Goal: Communication & Community: Answer question/provide support

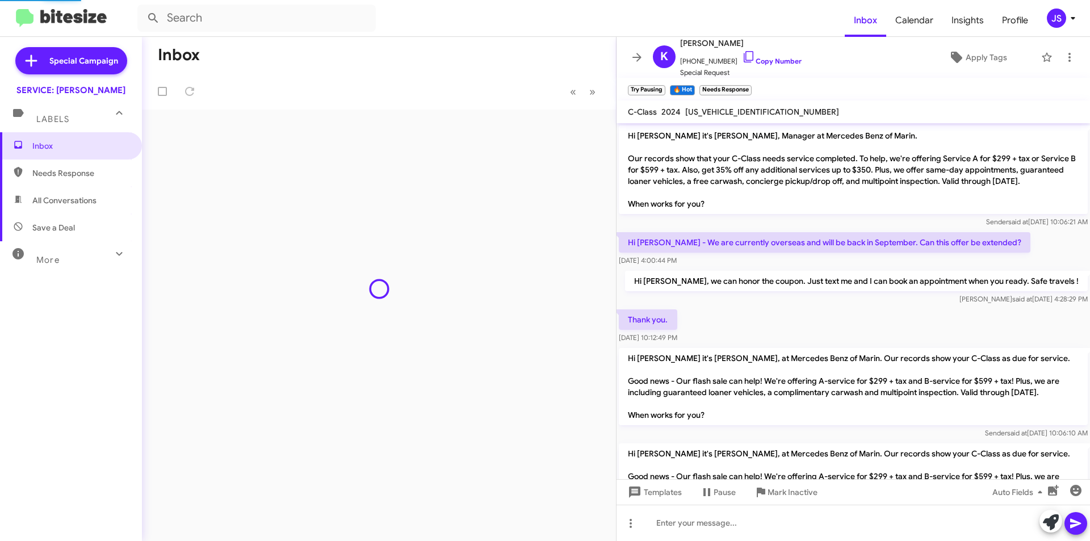
scroll to position [477, 0]
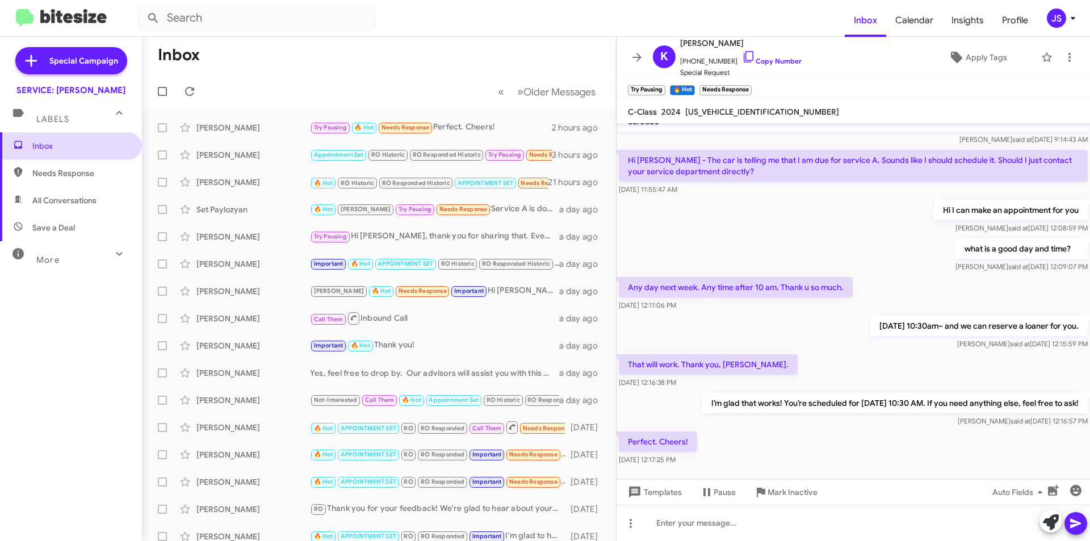
click at [65, 141] on span "Inbox" at bounding box center [80, 145] width 96 height 11
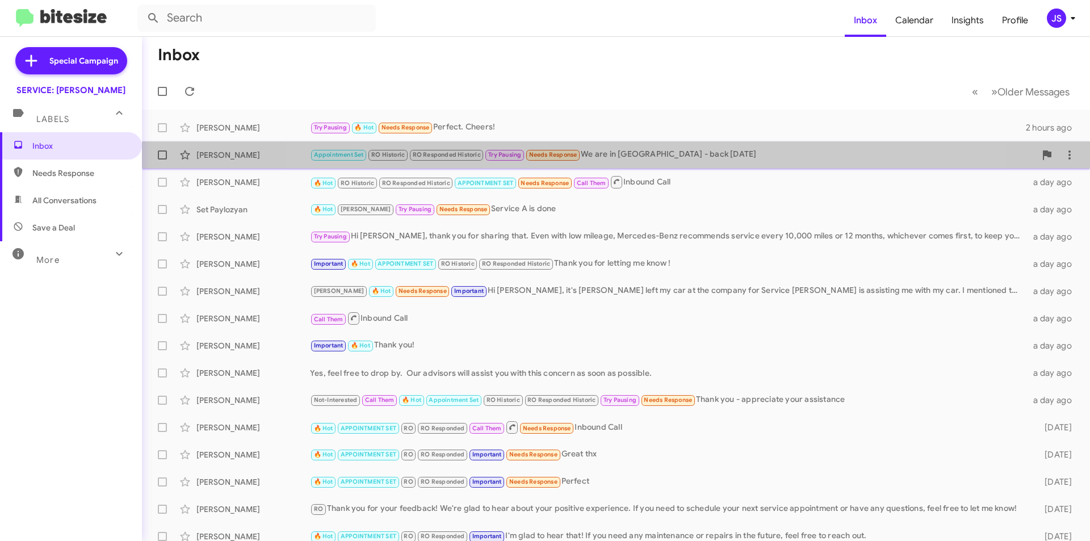
click at [641, 152] on div "Appointment Set RO Historic RO Responded Historic Try Pausing Needs Response We…" at bounding box center [672, 154] width 725 height 13
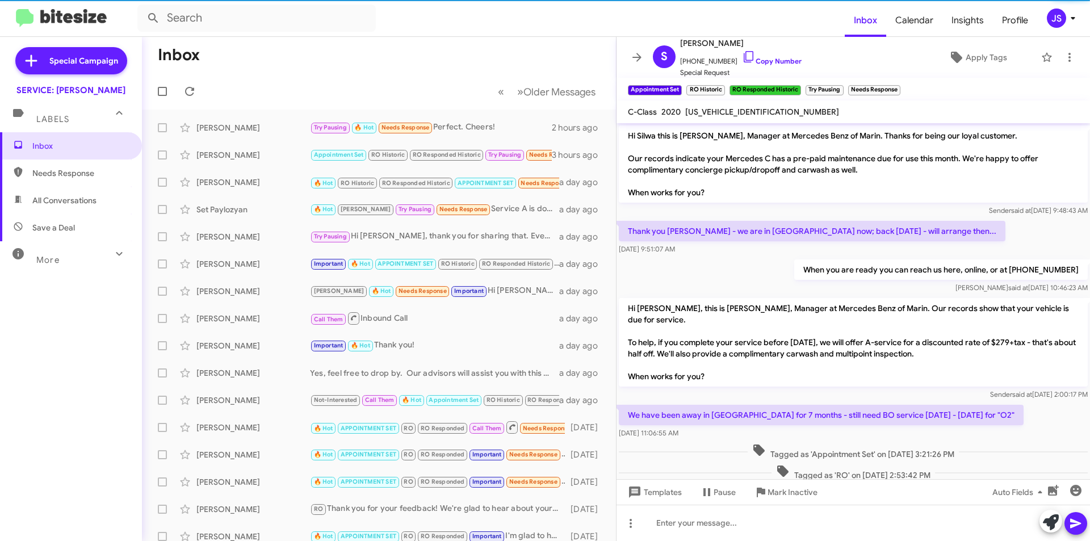
scroll to position [357, 0]
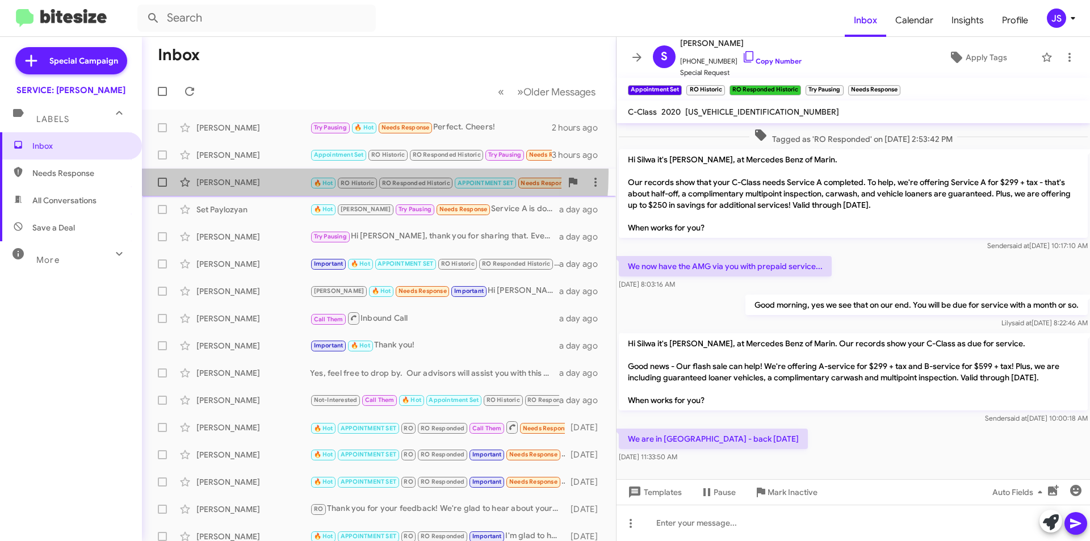
click at [295, 172] on div "Grainne Bowman 🔥 Hot RO Historic RO Responded Historic APPOINTMENT SET Needs Re…" at bounding box center [379, 182] width 456 height 23
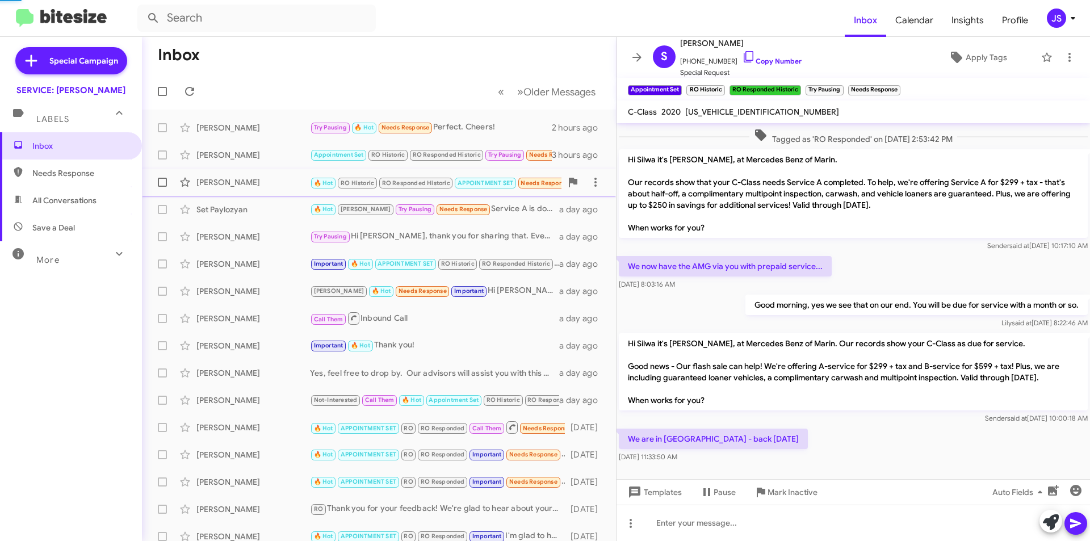
scroll to position [541, 0]
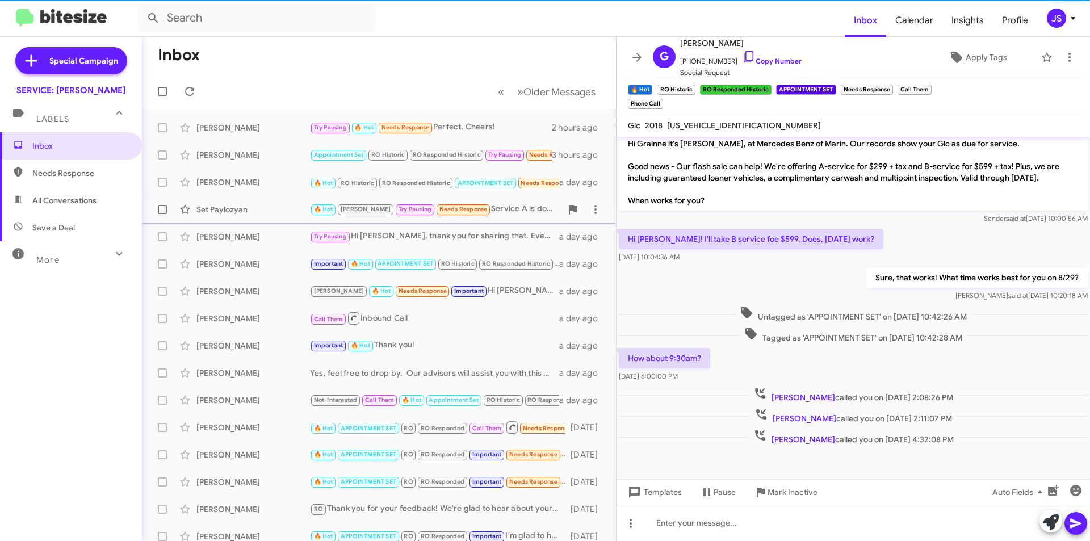
click at [301, 209] on div "Set Paylozyan" at bounding box center [252, 209] width 113 height 11
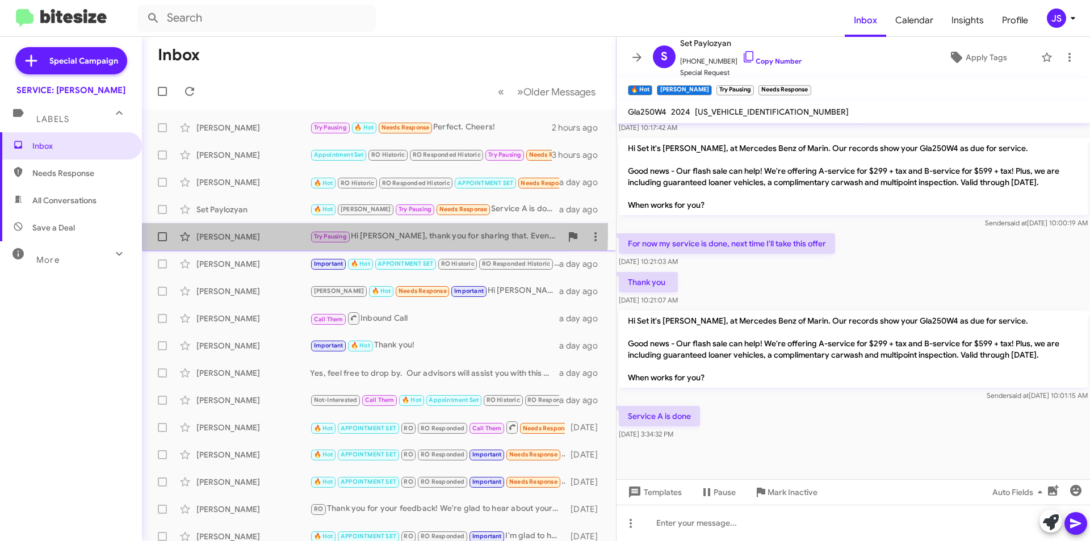
click at [299, 233] on div "[PERSON_NAME]" at bounding box center [252, 236] width 113 height 11
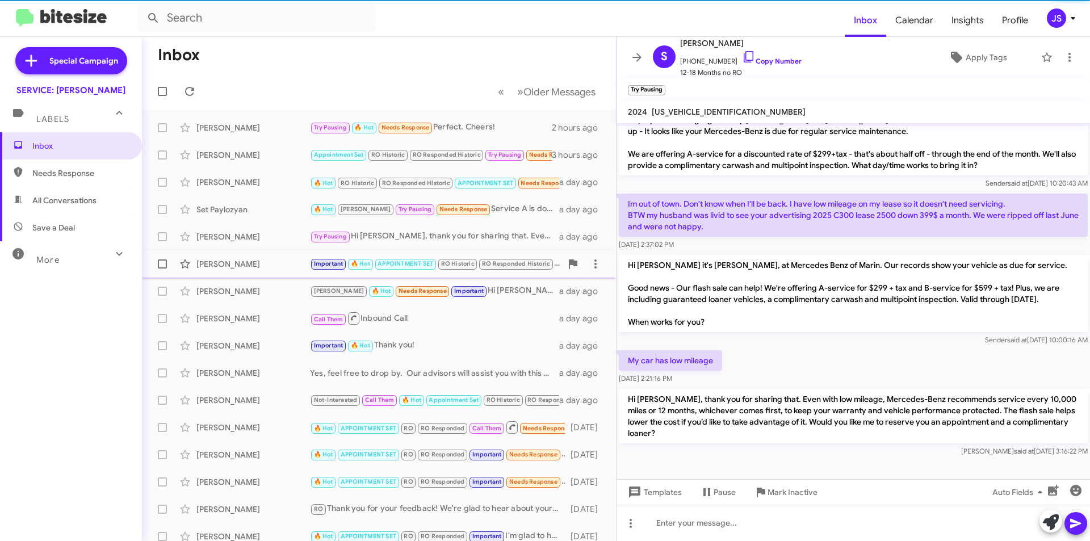
click at [291, 256] on div "Tracy Parasole Important 🔥 Hot APPOINTMENT SET RO Historic RO Responded Histori…" at bounding box center [379, 264] width 456 height 23
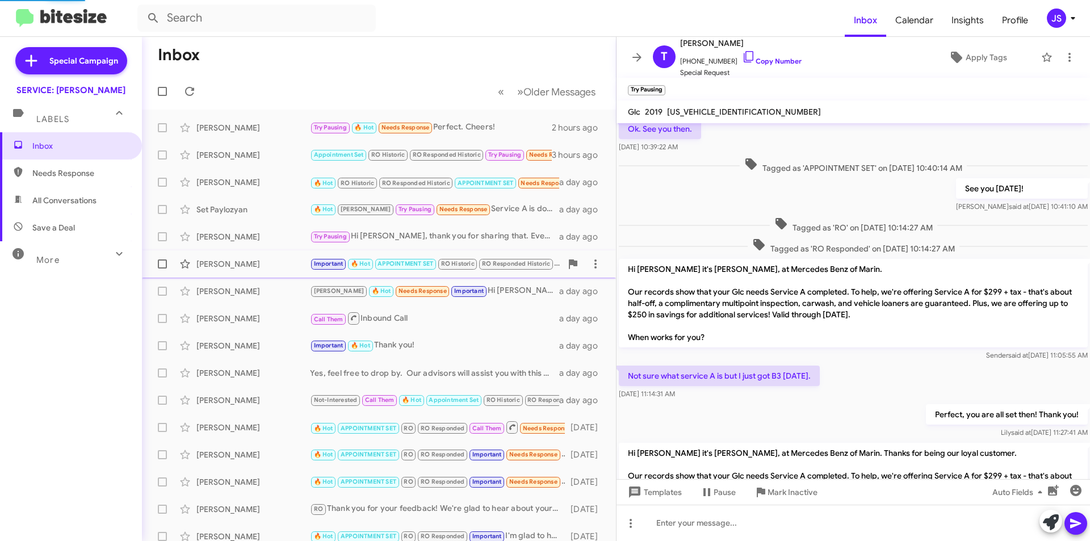
scroll to position [738, 0]
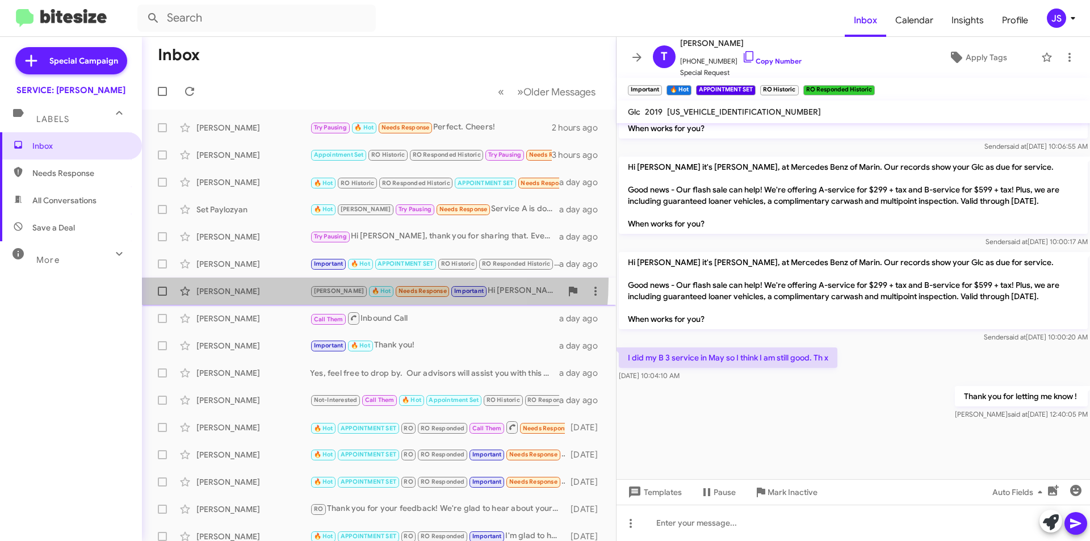
click at [279, 279] on span "Roghieh Naseri RAUL 🔥 Hot Needs Response Important Hi Omar, it's Rajan I left m…" at bounding box center [379, 291] width 474 height 27
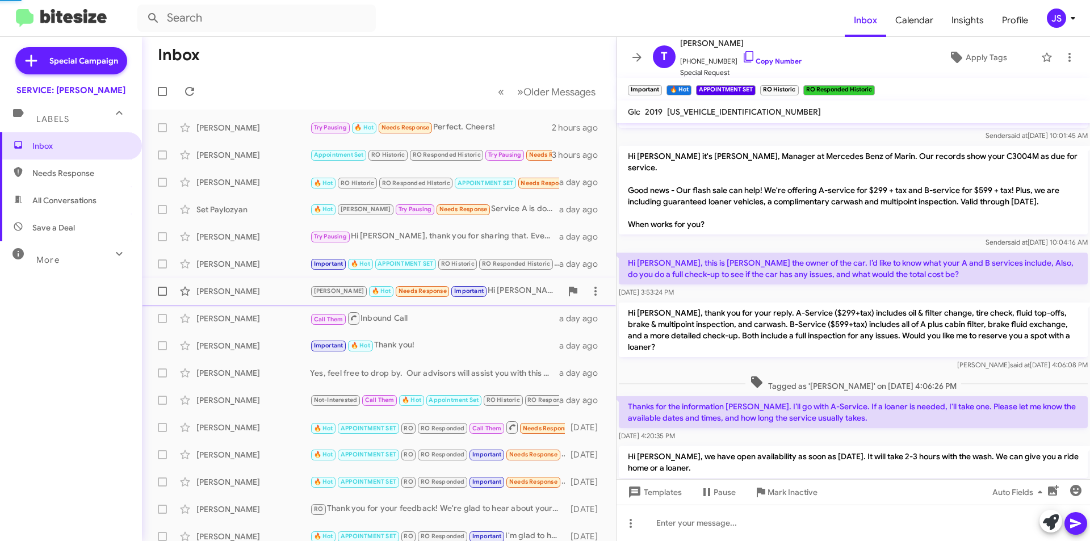
scroll to position [1113, 0]
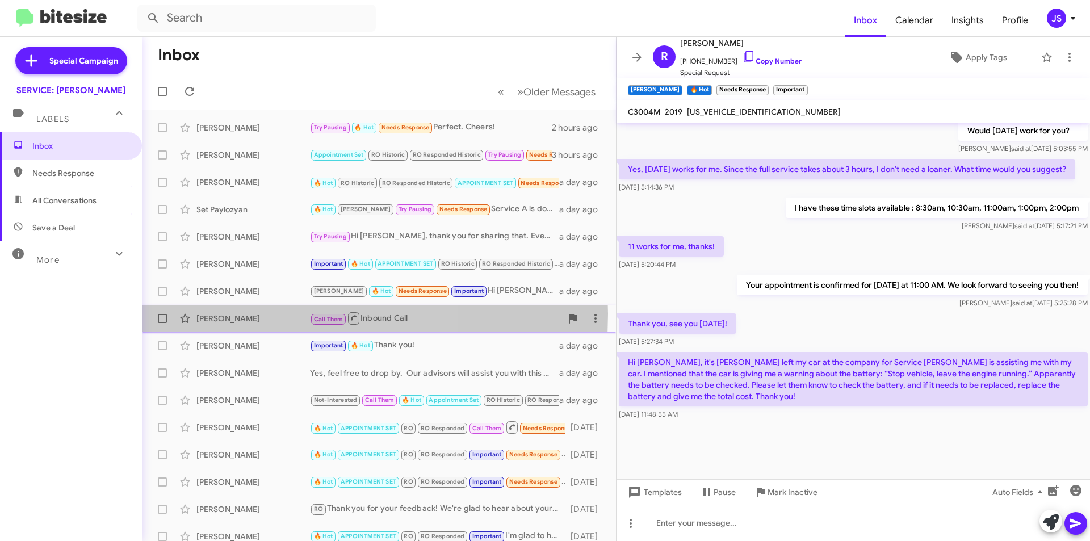
click at [244, 314] on div "[PERSON_NAME]" at bounding box center [252, 318] width 113 height 11
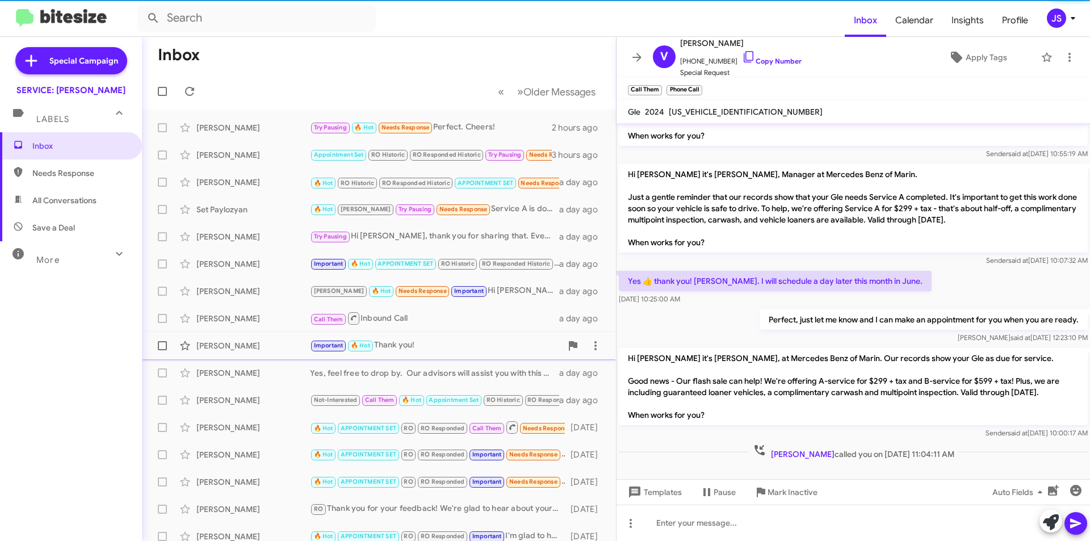
click at [255, 342] on div "[PERSON_NAME]" at bounding box center [252, 345] width 113 height 11
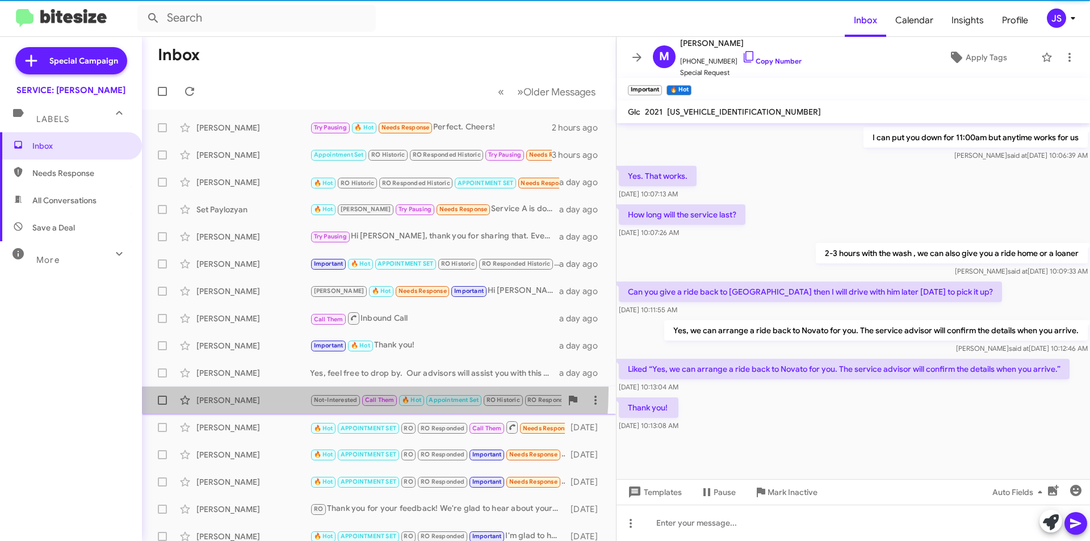
click at [266, 389] on div "Carol Terhune Not-Interested Call Them 🔥 Hot Appointment Set RO Historic RO Res…" at bounding box center [379, 400] width 456 height 23
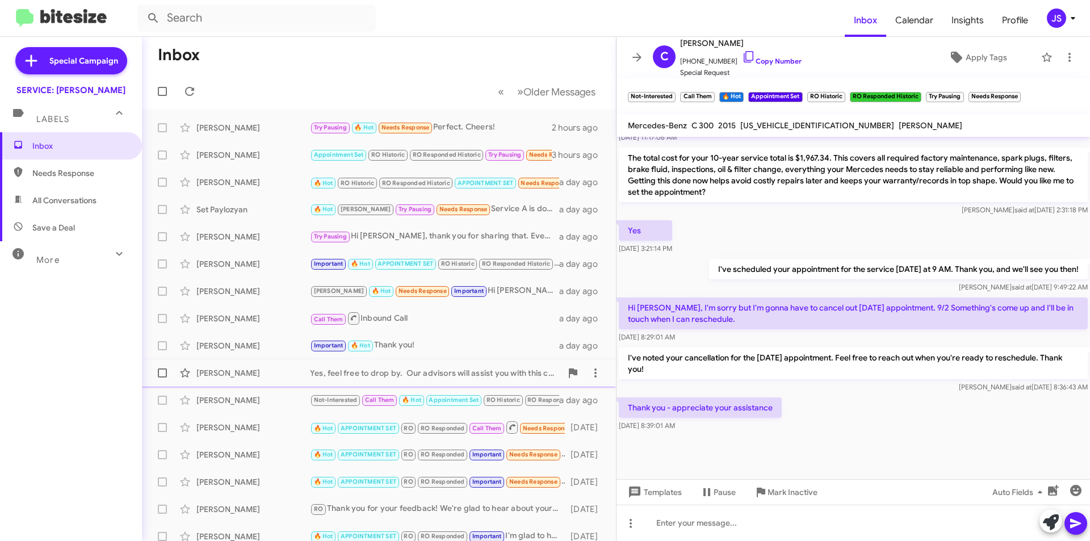
click at [266, 371] on div "[PERSON_NAME]" at bounding box center [252, 372] width 113 height 11
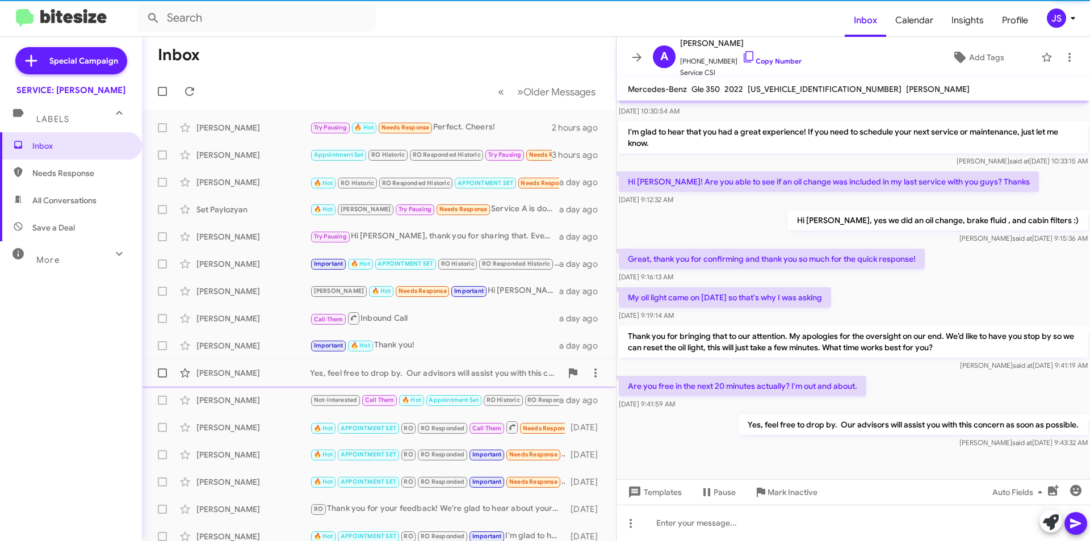
scroll to position [93, 0]
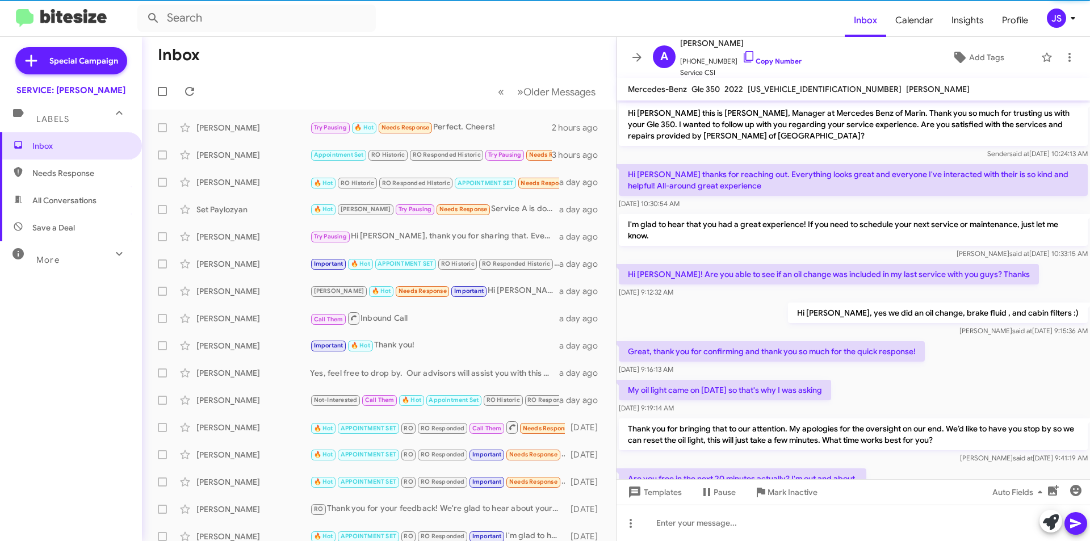
scroll to position [93, 0]
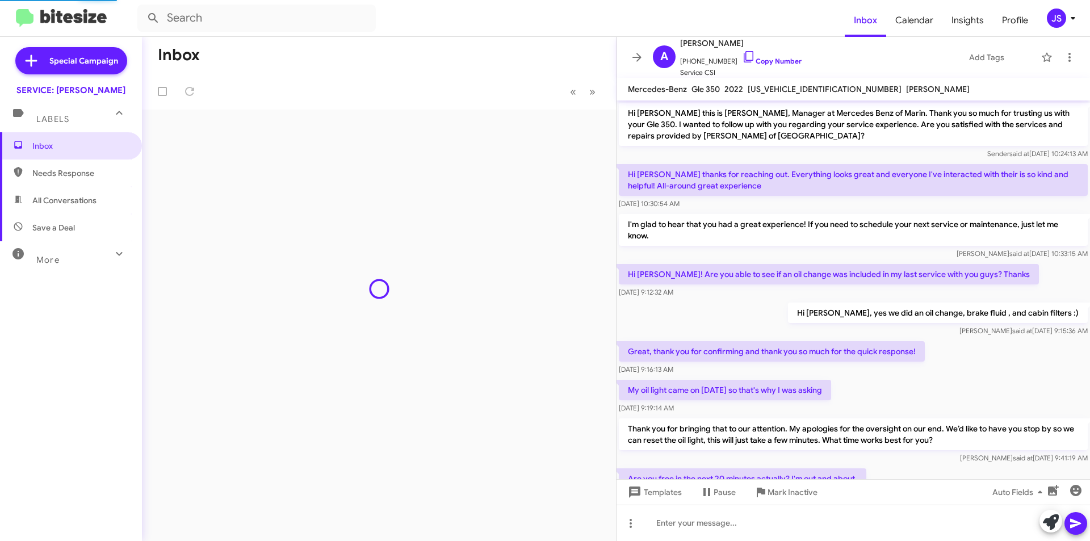
scroll to position [93, 0]
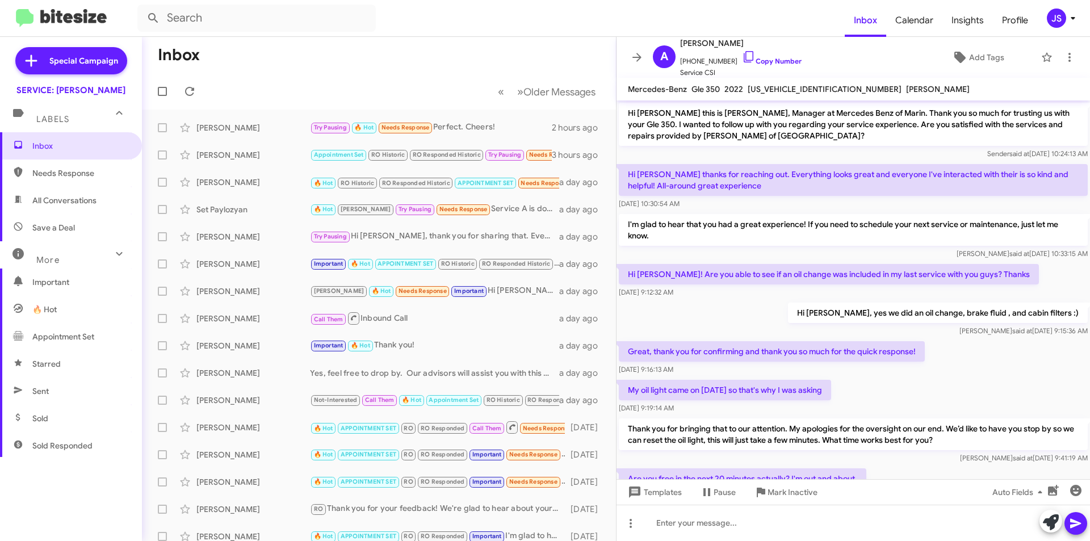
scroll to position [93, 0]
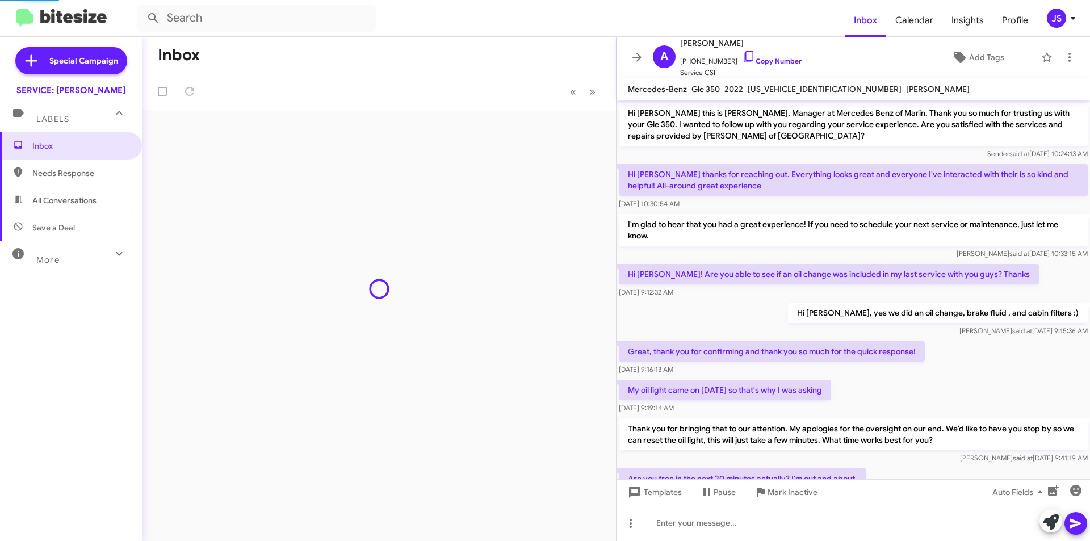
scroll to position [93, 0]
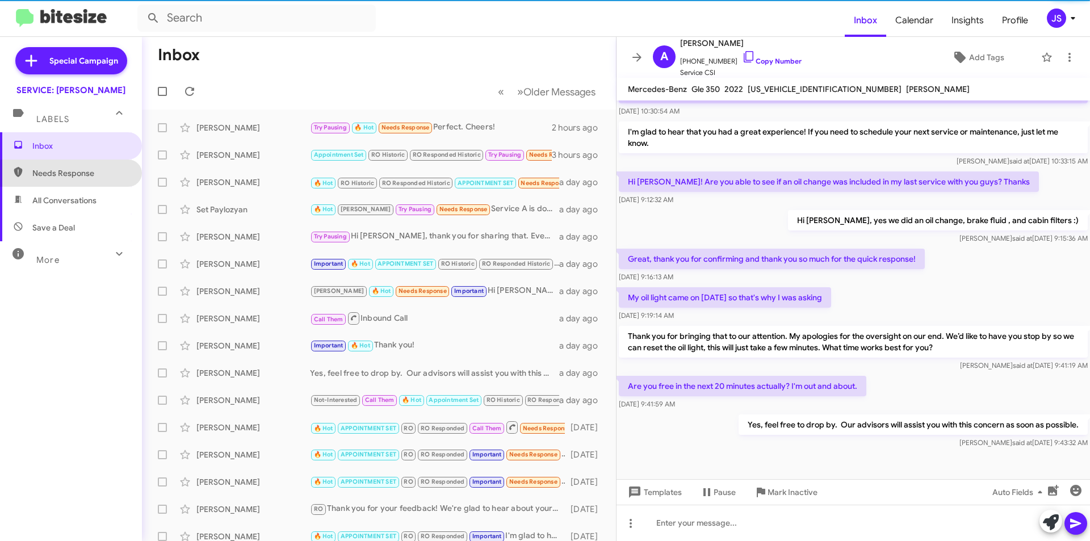
click at [77, 179] on span "Needs Response" at bounding box center [71, 172] width 142 height 27
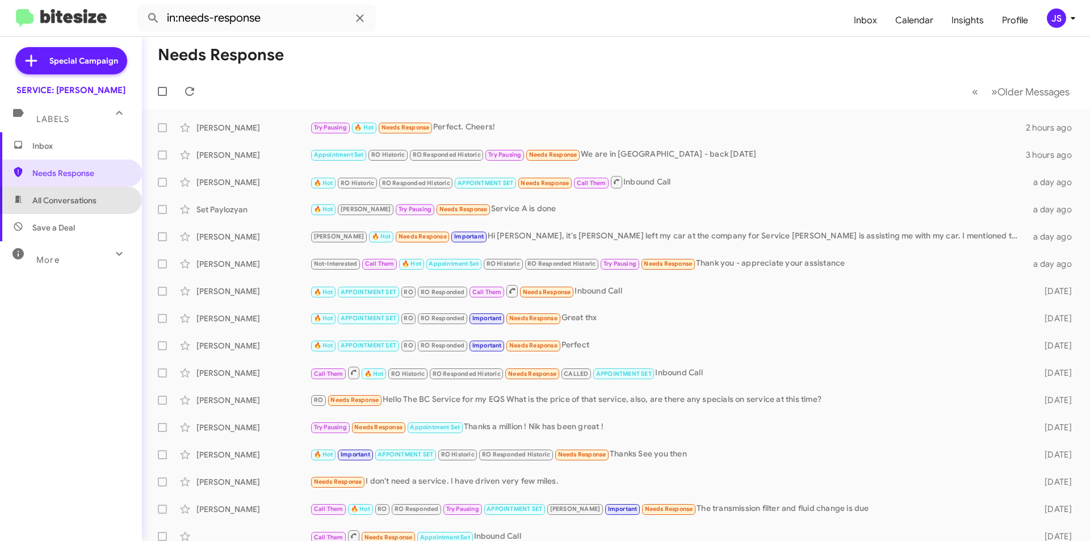
click at [78, 206] on span "All Conversations" at bounding box center [71, 200] width 142 height 27
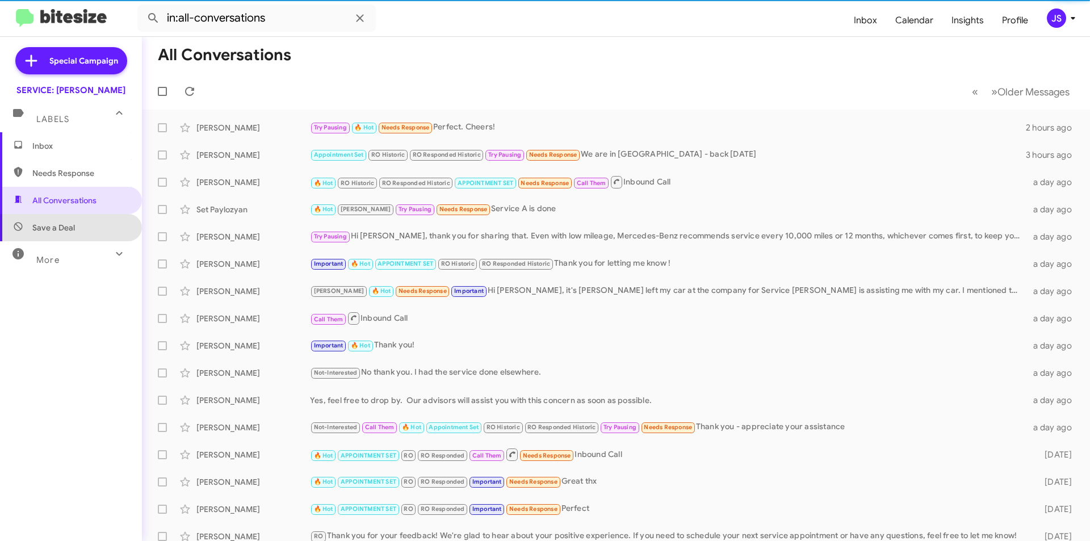
click at [79, 226] on span "Save a Deal" at bounding box center [71, 227] width 142 height 27
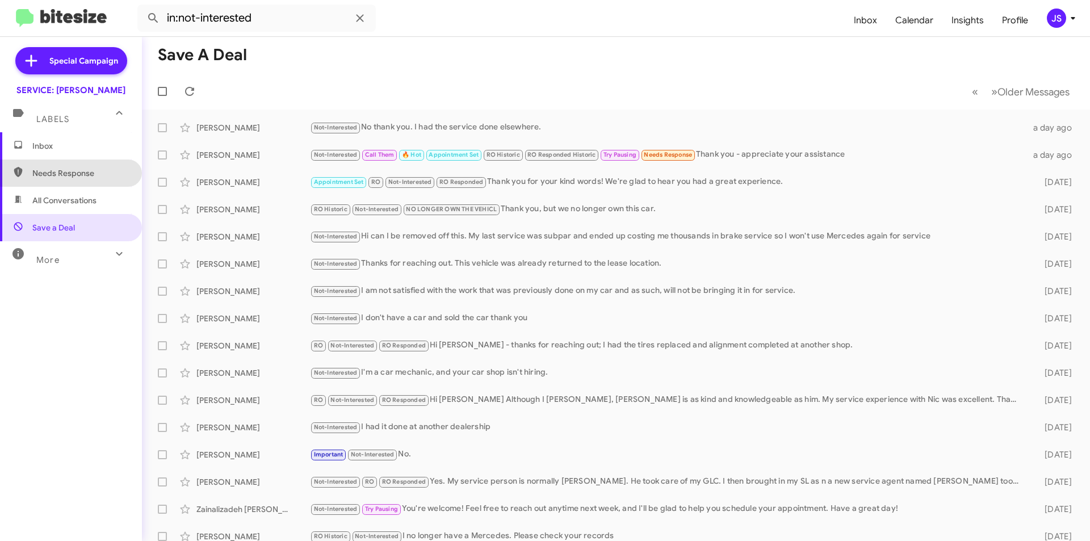
click at [80, 173] on span "Needs Response" at bounding box center [80, 172] width 96 height 11
type input "in:needs-response"
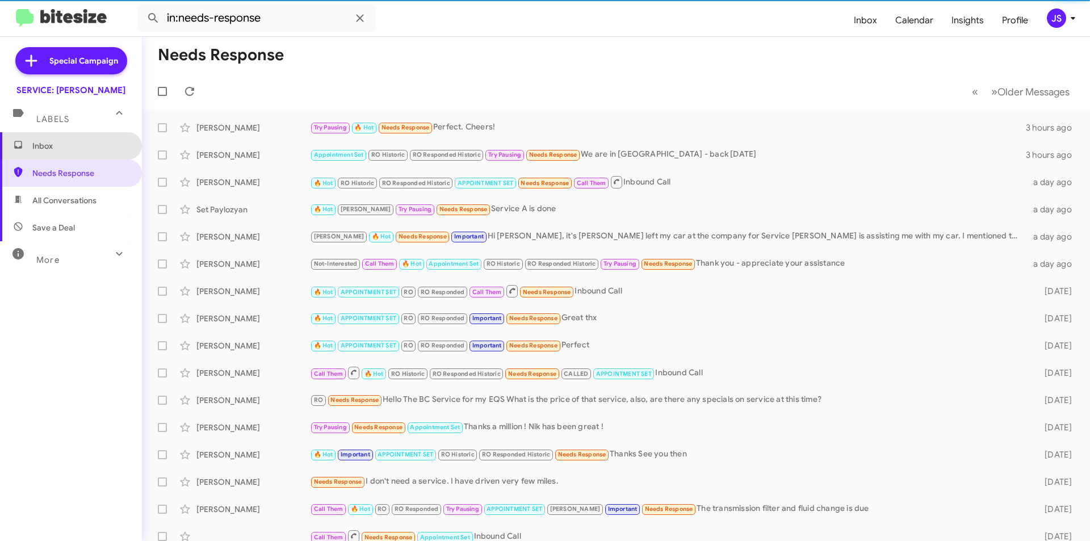
click at [72, 136] on span "Inbox" at bounding box center [71, 145] width 142 height 27
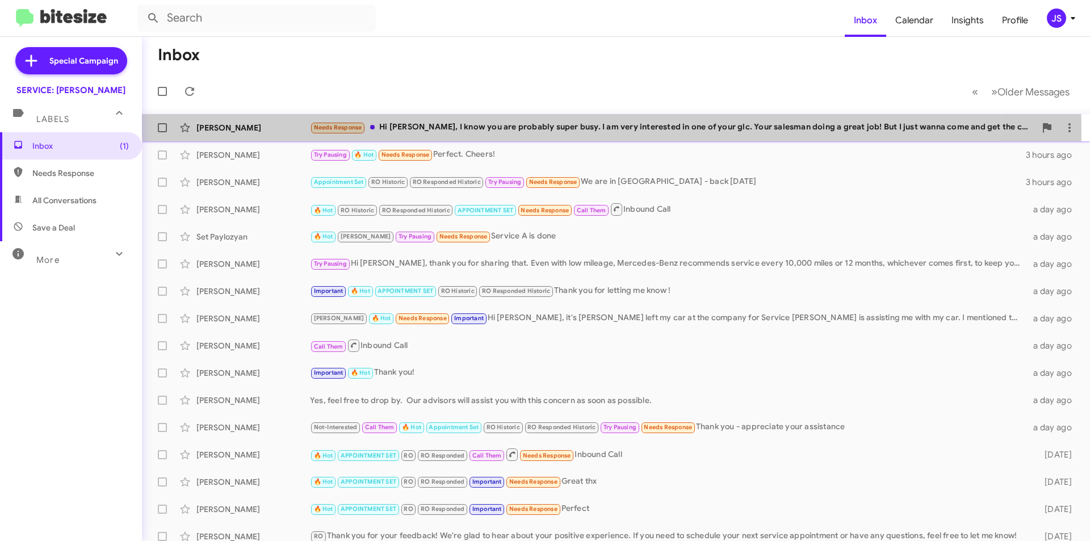
click at [393, 132] on div "Needs Response Hi Omar, I know you are probably super busy. I am very intereste…" at bounding box center [672, 127] width 725 height 13
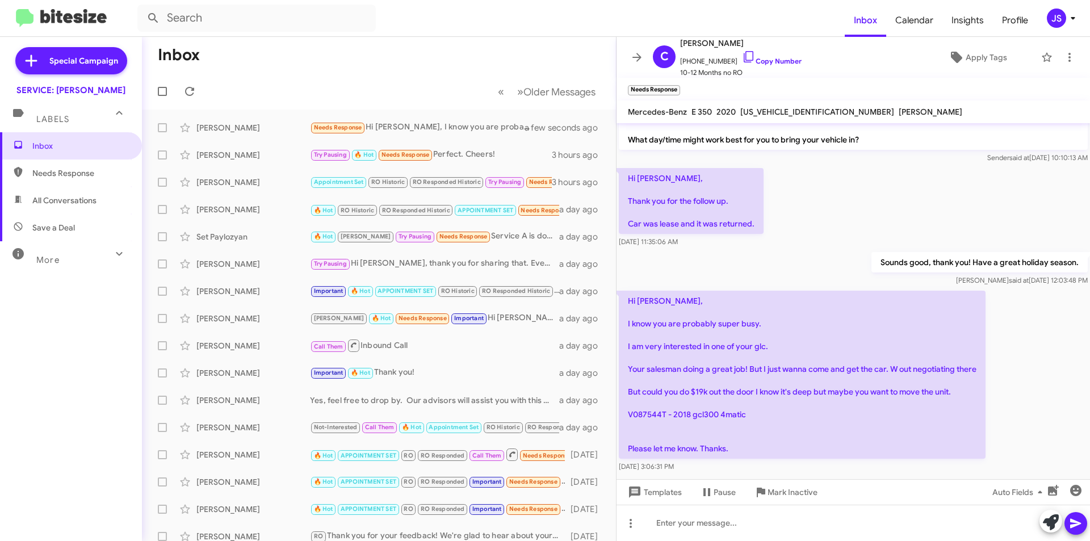
scroll to position [37, 0]
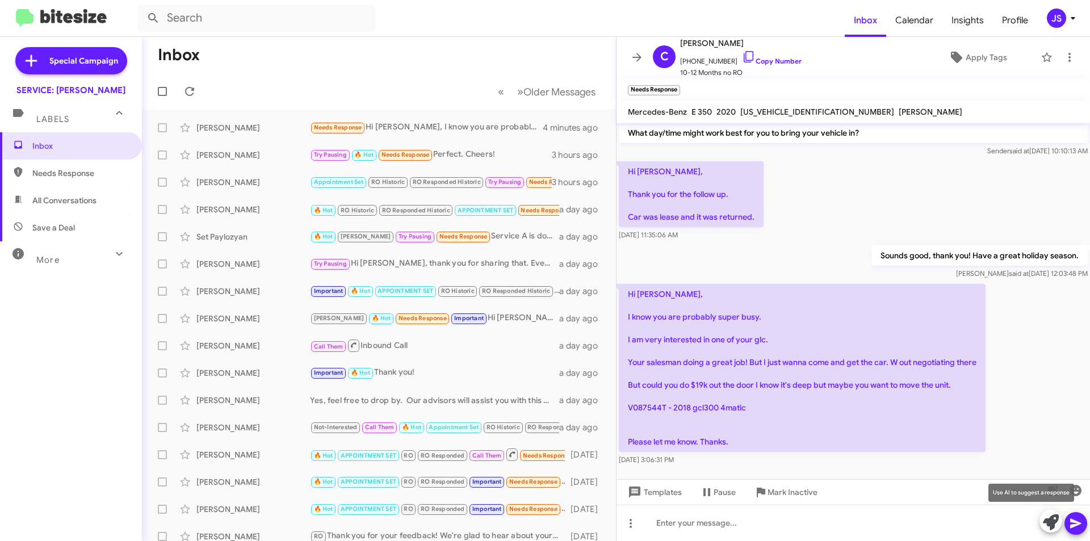
click at [1050, 523] on icon at bounding box center [1050, 522] width 16 height 16
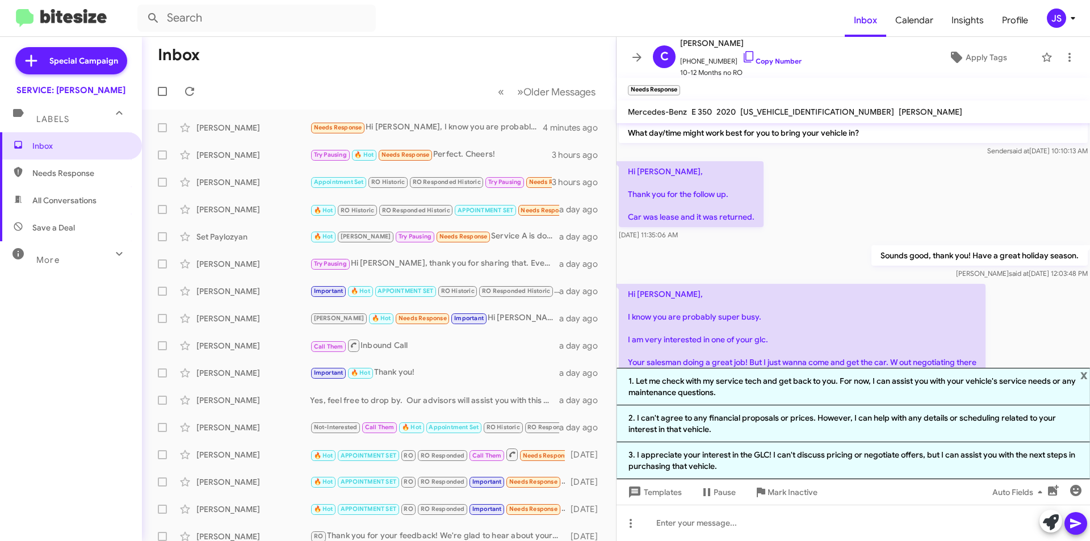
drag, startPoint x: 748, startPoint y: 179, endPoint x: 756, endPoint y: 188, distance: 12.9
click at [748, 179] on p "Hi [PERSON_NAME], Thank you for the follow up. Car was lease and it was returne…" at bounding box center [691, 194] width 145 height 66
click at [1083, 373] on span "x" at bounding box center [1083, 375] width 7 height 14
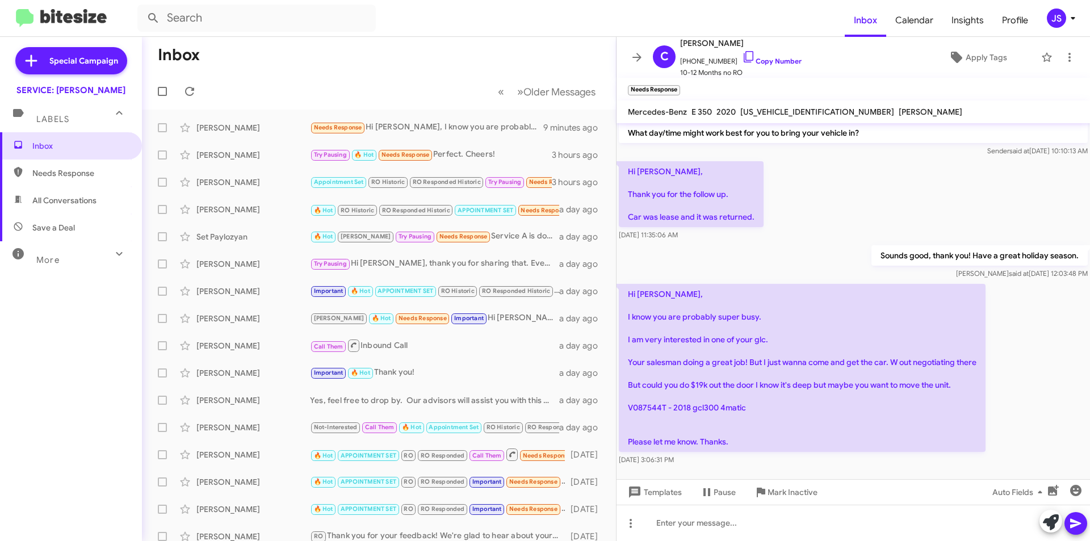
click at [1014, 166] on div "Hi Omar, Thank you for the follow up. Car was lease and it was returned. Dec 17…" at bounding box center [852, 201] width 473 height 84
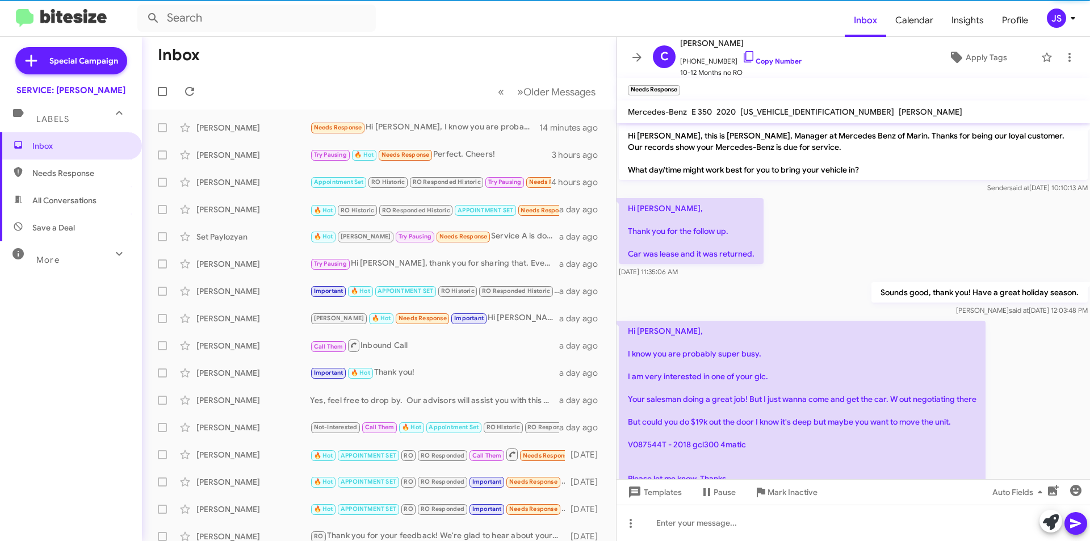
scroll to position [14, 0]
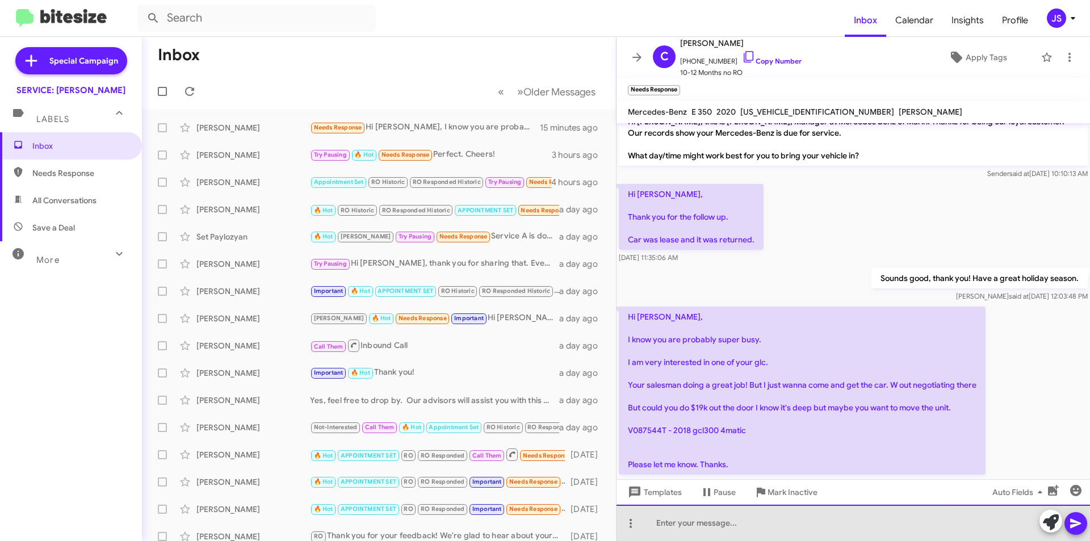
click at [803, 524] on div at bounding box center [852, 522] width 473 height 36
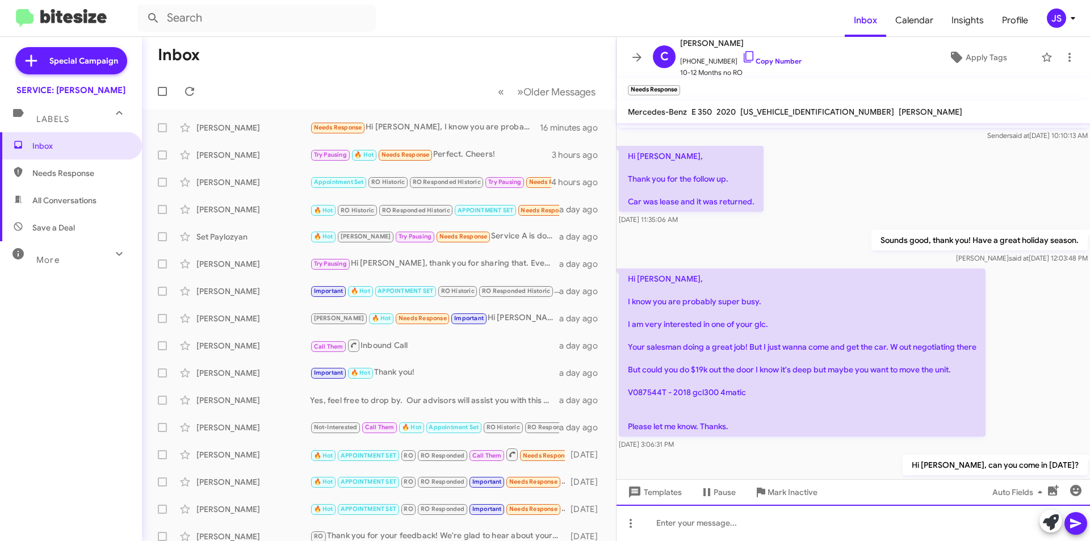
scroll to position [78, 0]
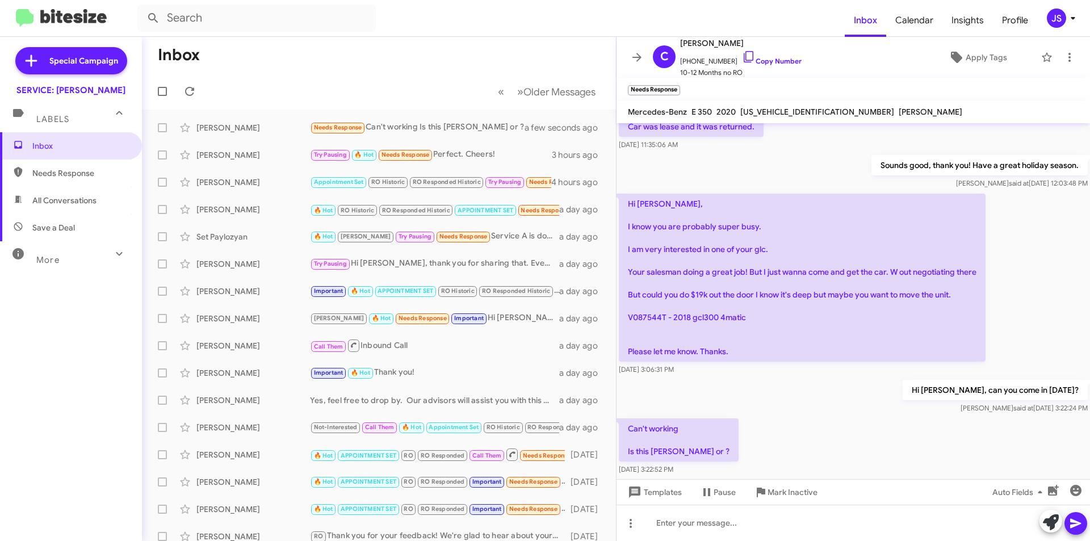
scroll to position [142, 0]
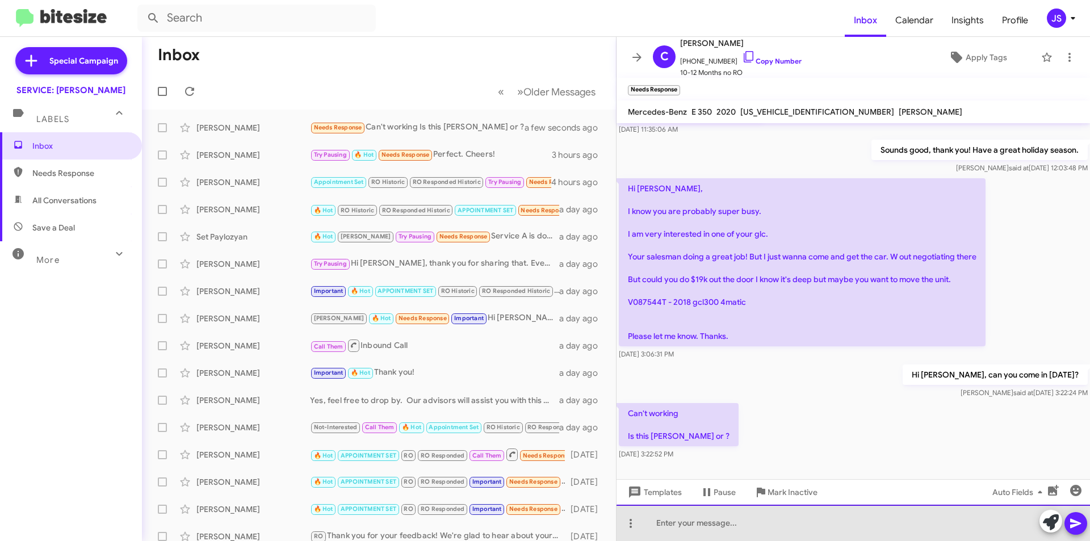
click at [831, 527] on div at bounding box center [852, 522] width 473 height 36
click at [767, 519] on div at bounding box center [852, 522] width 473 height 36
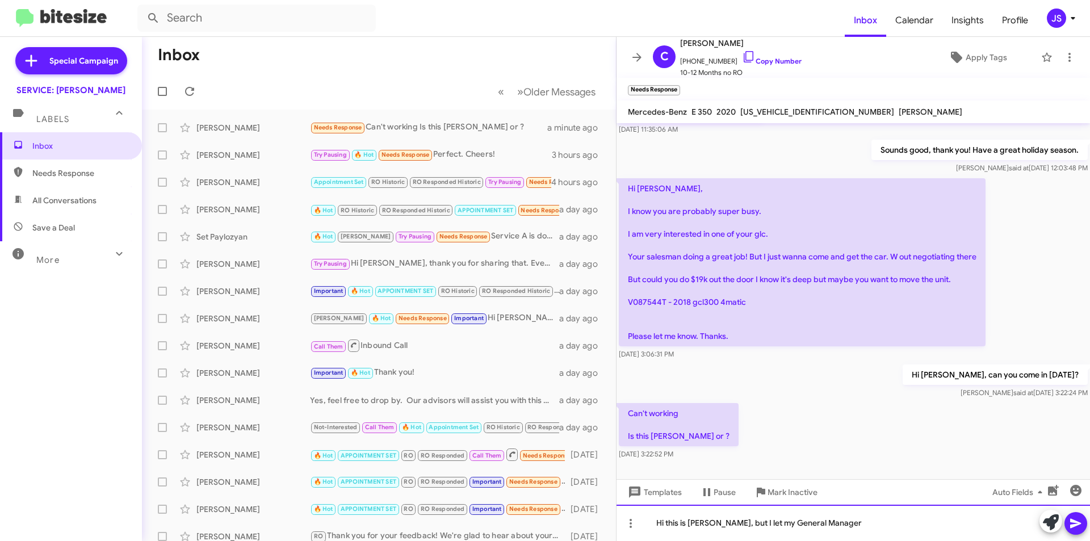
click at [709, 521] on div "Hi this is Judith, but I let my General Manager" at bounding box center [852, 522] width 473 height 36
click at [884, 515] on div "Hi this is Judith with service, but I let my General Manager" at bounding box center [852, 522] width 473 height 36
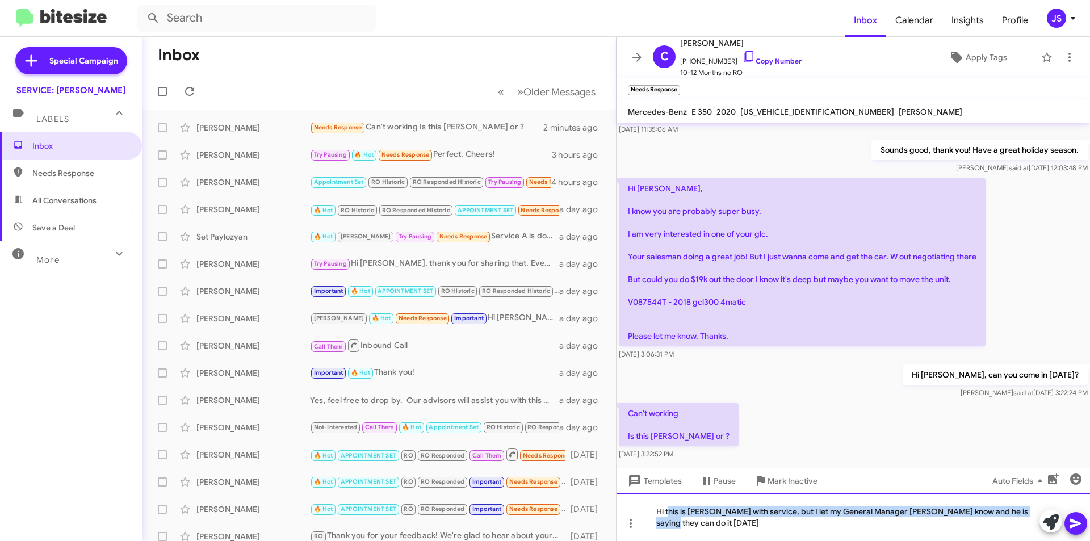
drag, startPoint x: 669, startPoint y: 511, endPoint x: 617, endPoint y: 518, distance: 52.2
click at [617, 518] on div "Hi this is Judith with service, but I let my General Manager Omar know and he i…" at bounding box center [852, 517] width 473 height 48
click at [691, 515] on div "Hi this is Judith with service, but I let my General Manager Omar know and he i…" at bounding box center [852, 517] width 473 height 48
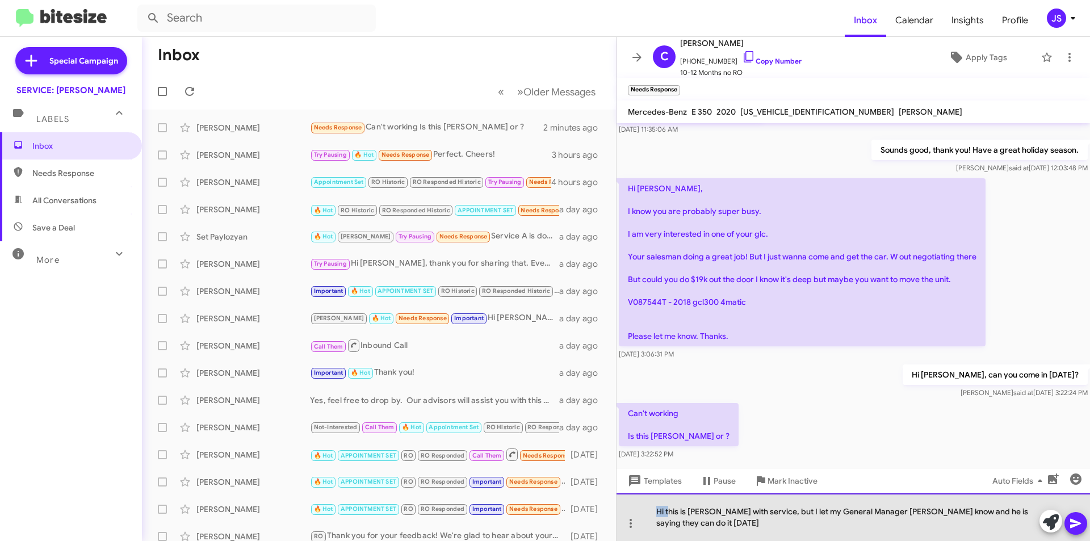
drag, startPoint x: 668, startPoint y: 511, endPoint x: 641, endPoint y: 511, distance: 27.2
click at [641, 511] on div "Hi this is Judith with service, but I let my General Manager Omar know and he i…" at bounding box center [852, 517] width 473 height 48
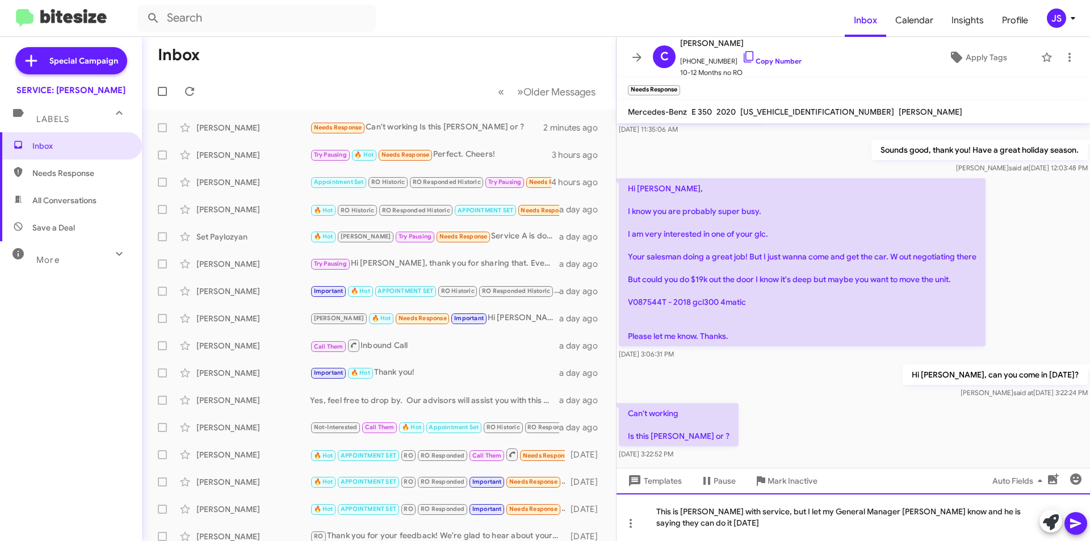
click at [793, 509] on div "This is Judith with service, but I let my General Manager Omar know and he is s…" at bounding box center [852, 517] width 473 height 48
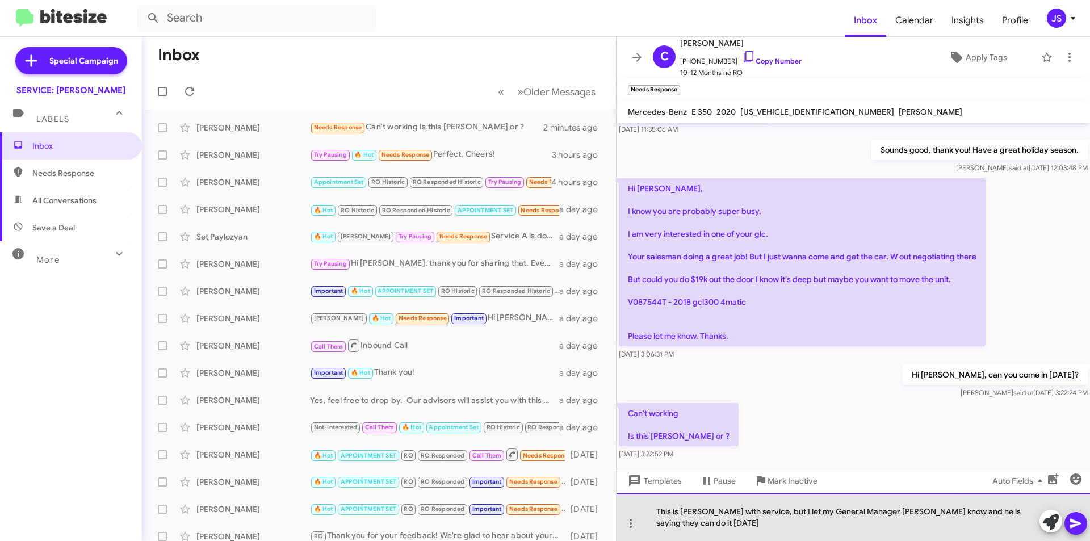
click at [808, 531] on div "This is Judith with service, but I let my General Manager Omar know and he is s…" at bounding box center [852, 517] width 473 height 48
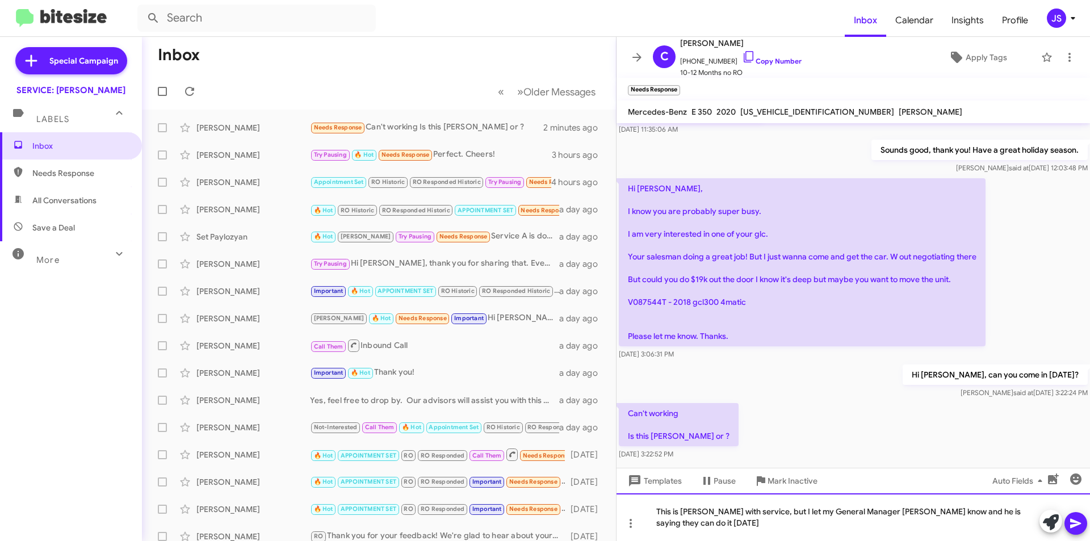
click at [906, 514] on div "This is Judith with service, but I let my General Manager Omar know and he is s…" at bounding box center [852, 517] width 473 height 48
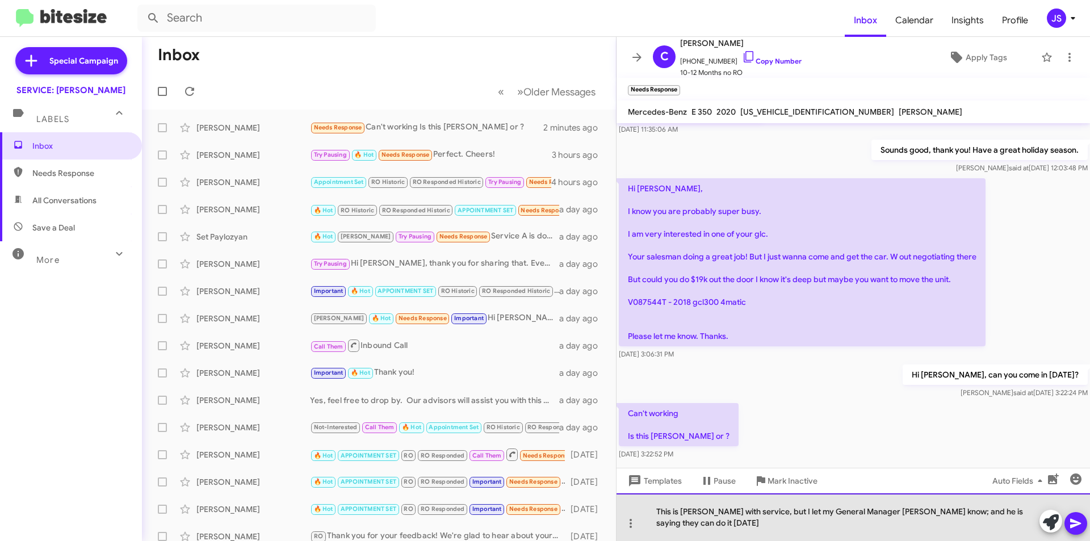
click at [923, 510] on div "This is Judith with service, but I let my General Manager Omar know; and he is …" at bounding box center [852, 517] width 473 height 48
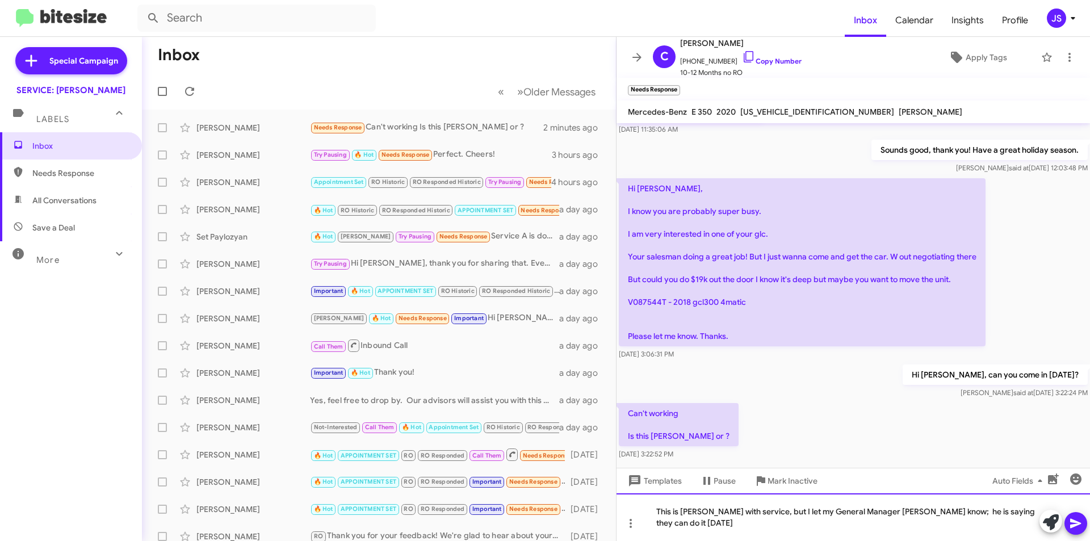
click at [1028, 522] on div "This is Judith with service, but I let my General Manager Omar know; he is sayi…" at bounding box center [852, 517] width 473 height 48
click at [1032, 524] on div "This is Judith with service, but I let my General Manager Omar know; he is sayi…" at bounding box center [852, 517] width 473 height 48
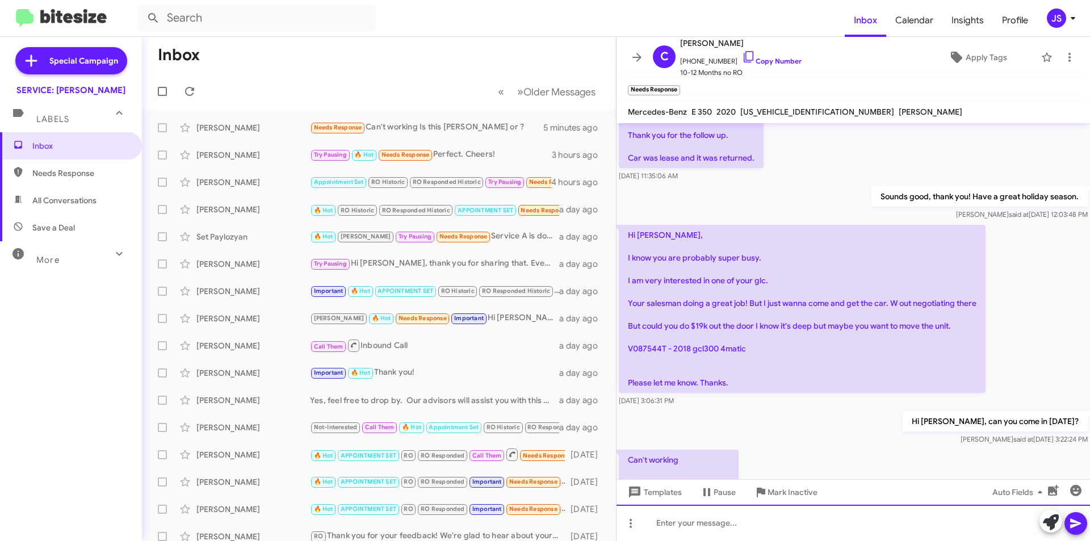
scroll to position [184, 0]
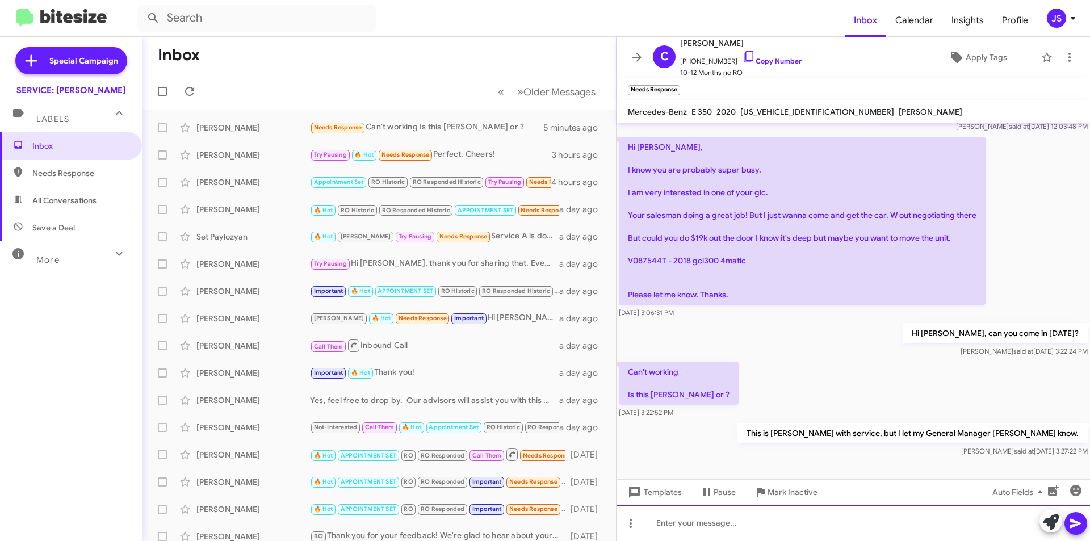
click at [819, 507] on div at bounding box center [852, 522] width 473 height 36
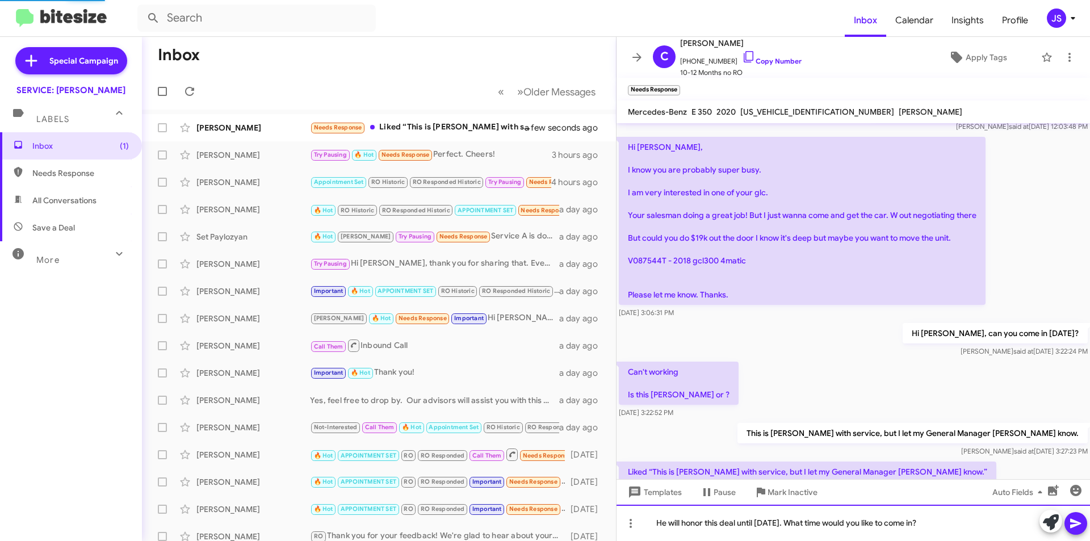
scroll to position [0, 0]
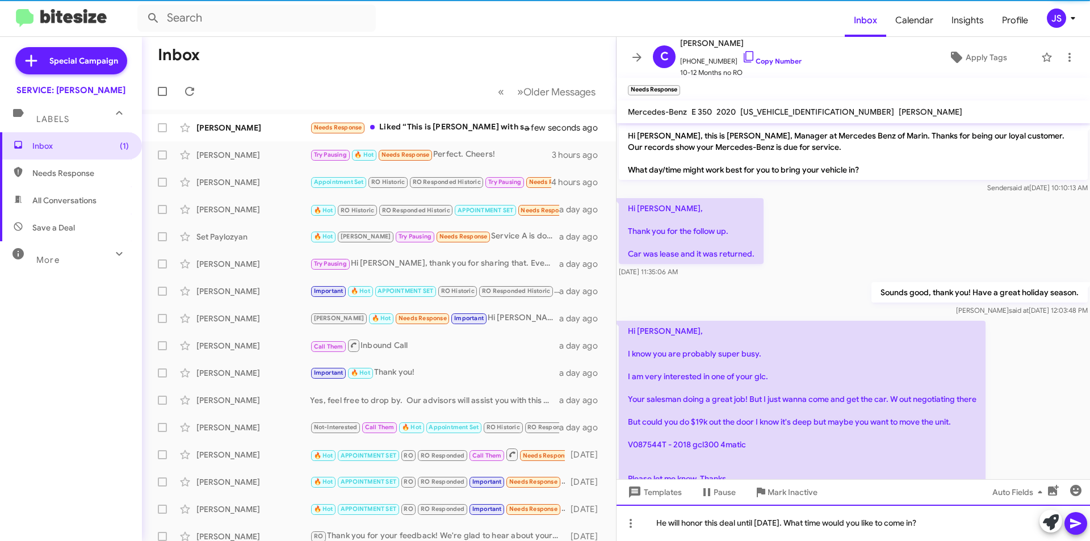
click at [938, 525] on div "He will honor this deal until [DATE]. What time would you like to come in?" at bounding box center [852, 522] width 473 height 36
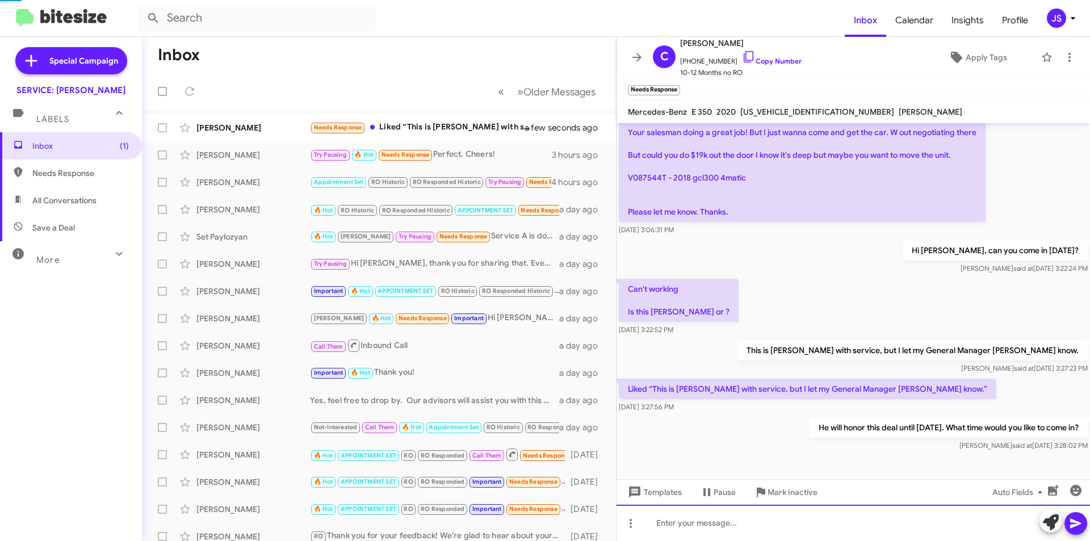
scroll to position [319, 0]
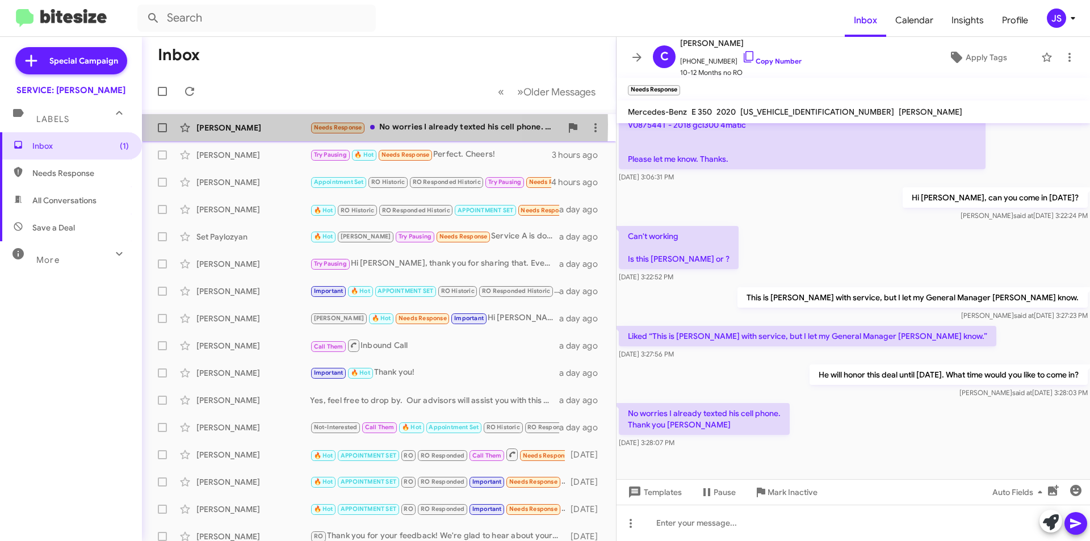
click at [204, 124] on div "[PERSON_NAME]" at bounding box center [252, 127] width 113 height 11
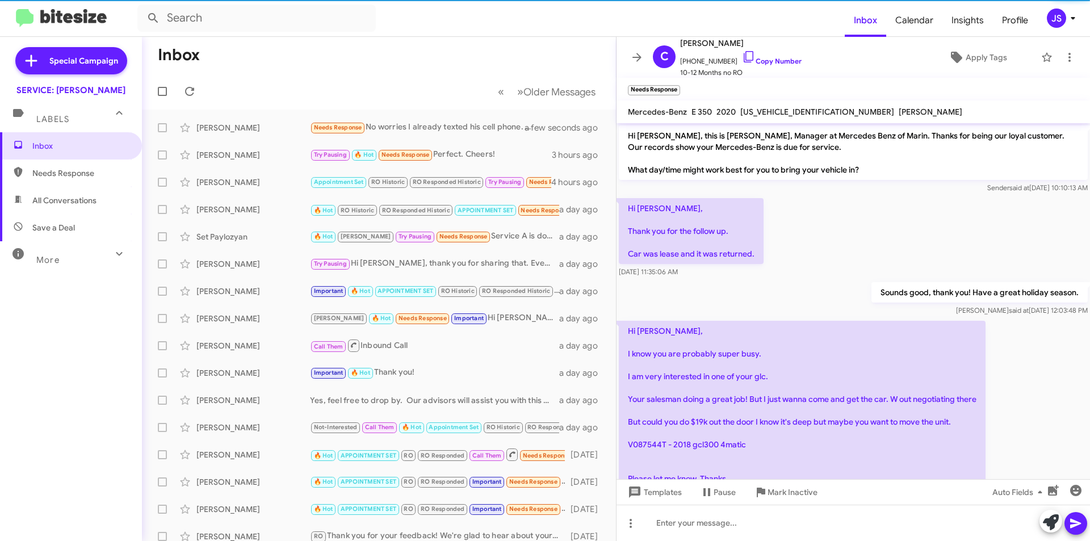
scroll to position [319, 0]
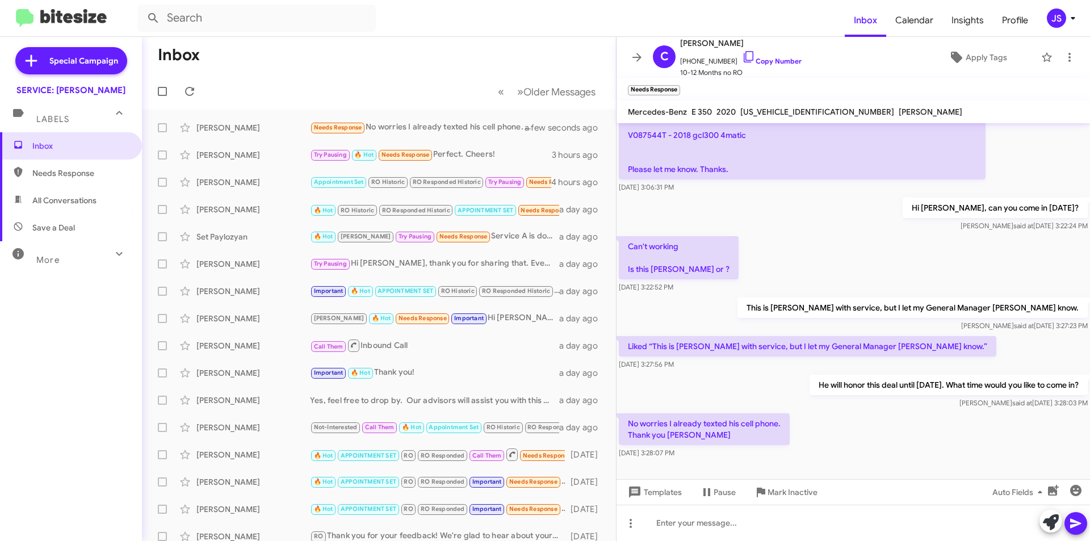
scroll to position [319, 0]
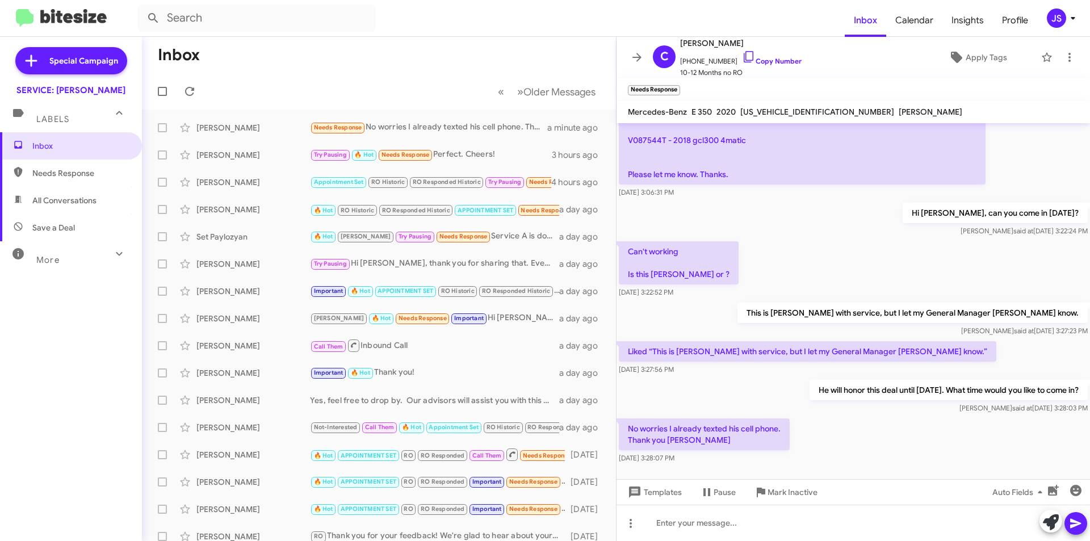
scroll to position [319, 0]
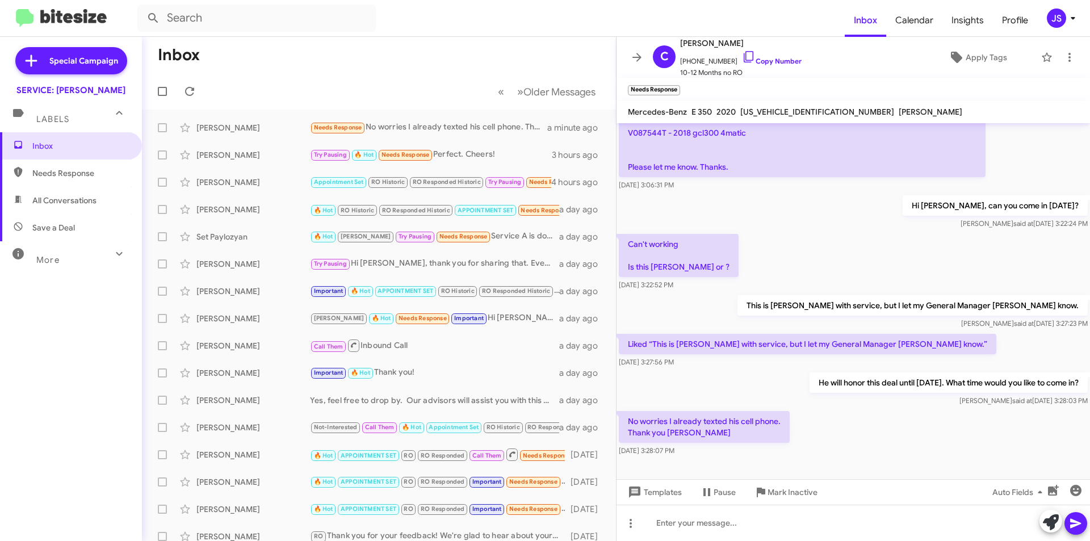
scroll to position [319, 0]
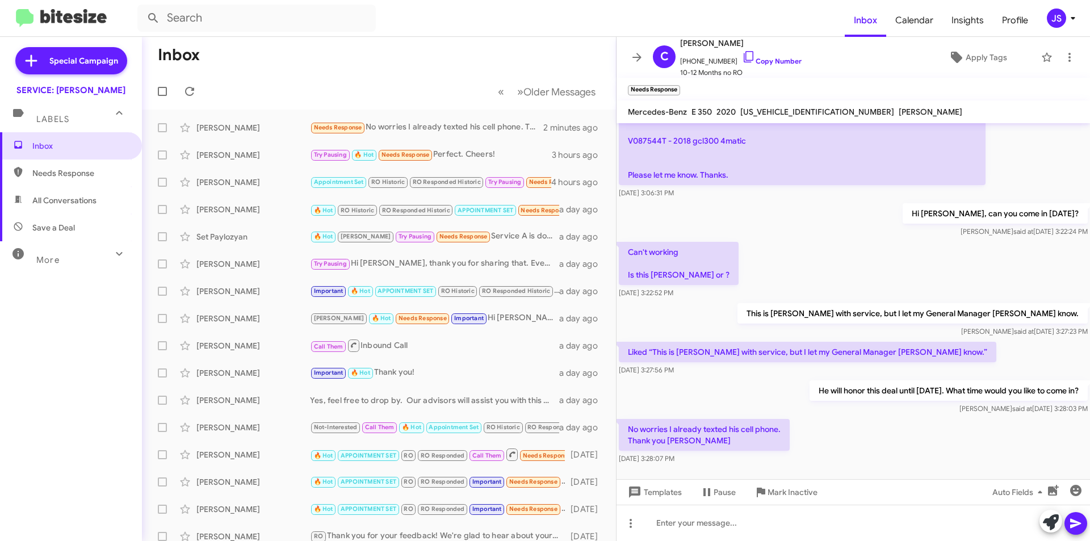
scroll to position [319, 0]
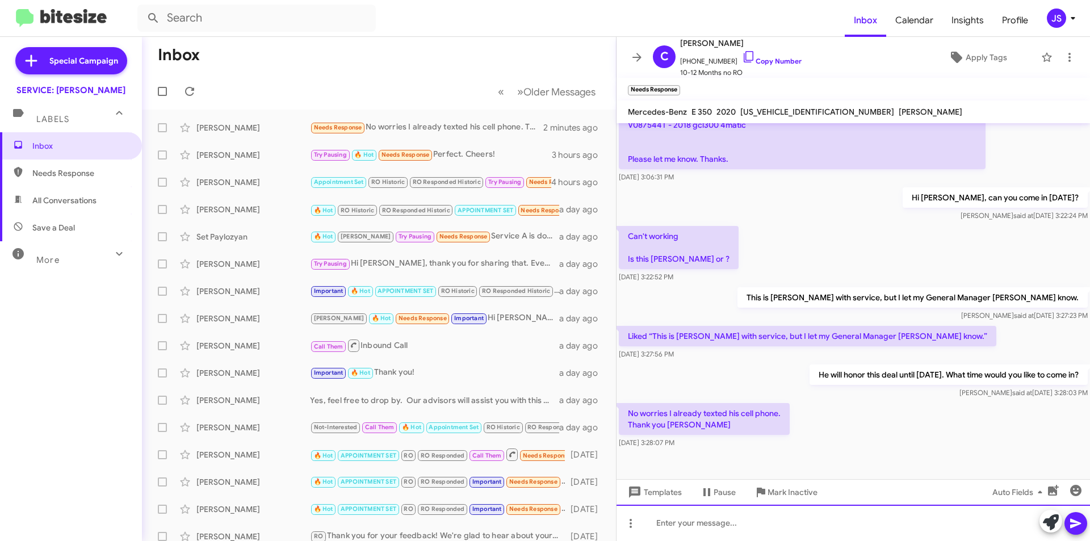
click at [735, 524] on div at bounding box center [852, 522] width 473 height 36
click at [739, 408] on p "No worries I already texted his cell phone. Thank you [PERSON_NAME]" at bounding box center [704, 419] width 171 height 32
click at [1078, 496] on icon "button" at bounding box center [1076, 490] width 14 height 14
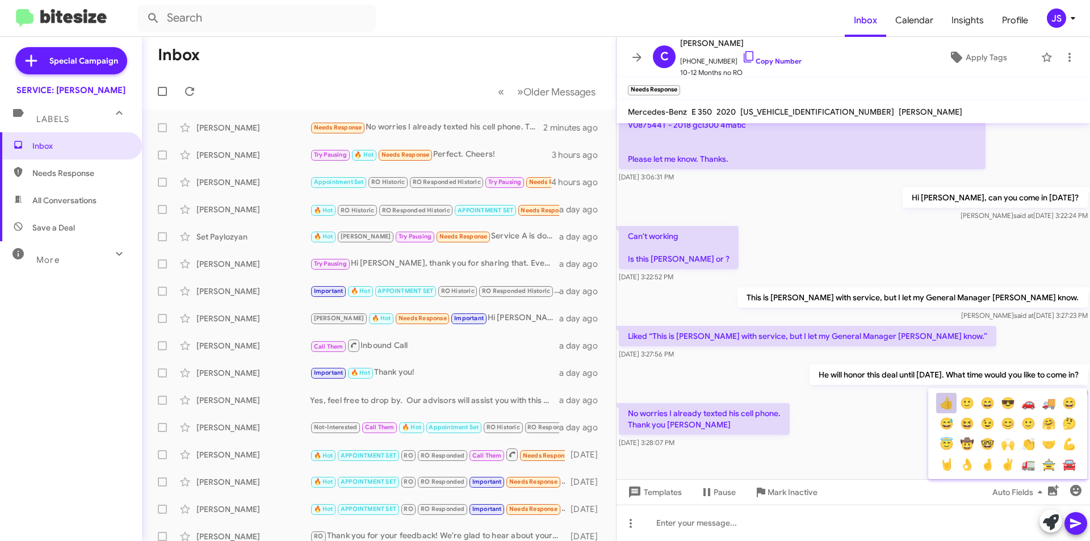
click at [946, 407] on button "👍" at bounding box center [946, 403] width 20 height 20
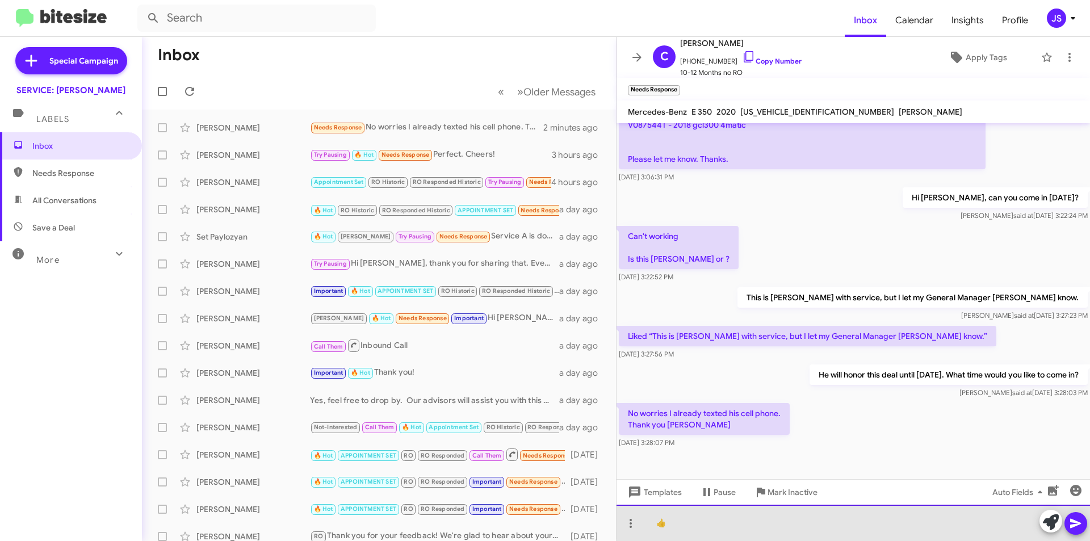
click at [899, 513] on div "👍" at bounding box center [852, 522] width 473 height 36
click at [765, 524] on div "Just let him know a good time, thank you !" at bounding box center [852, 522] width 473 height 36
click at [878, 520] on div "Just let him know a good time for an appt , thank you !" at bounding box center [852, 522] width 473 height 36
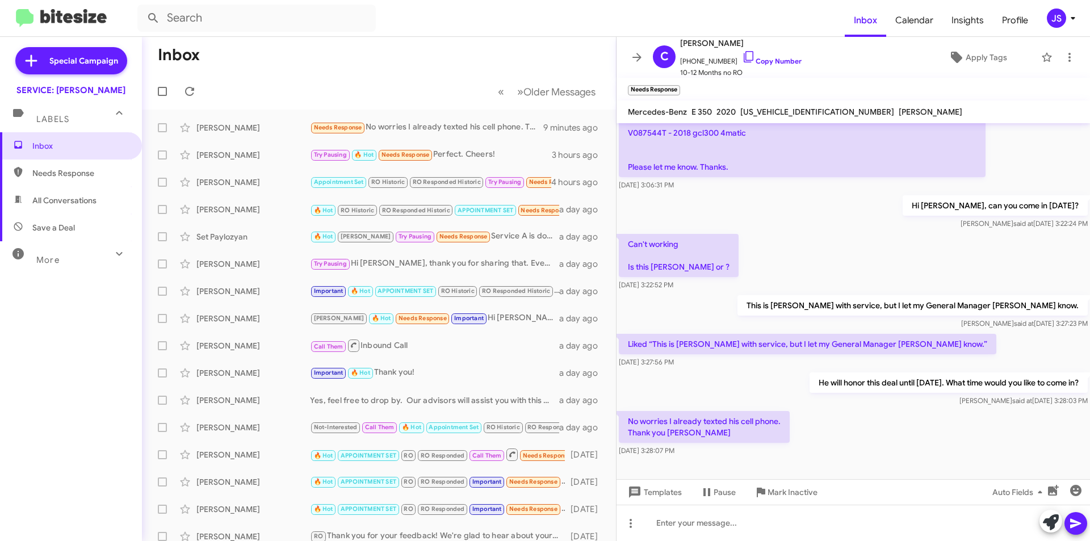
scroll to position [319, 0]
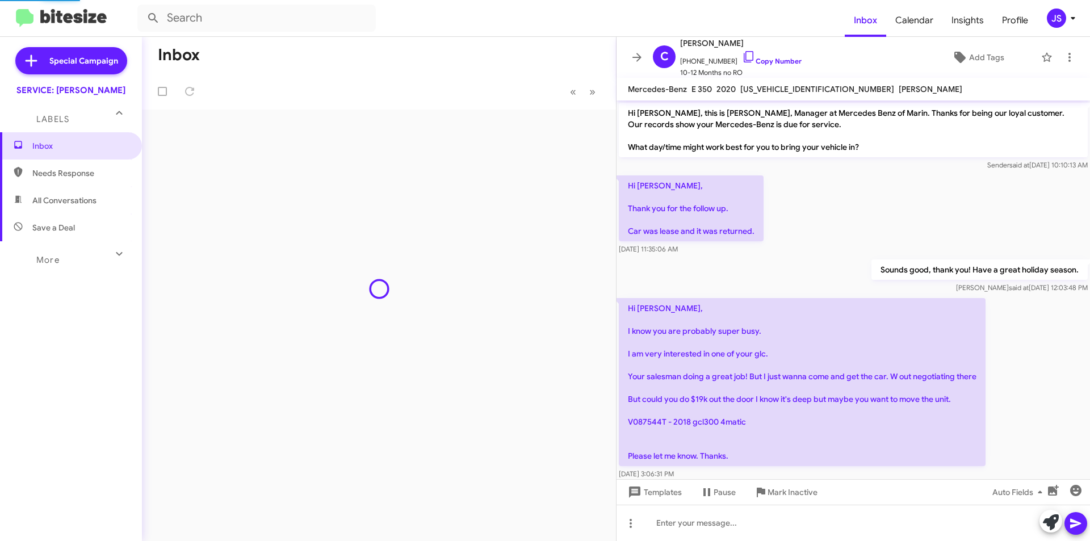
scroll to position [297, 0]
